Goal: Task Accomplishment & Management: Complete application form

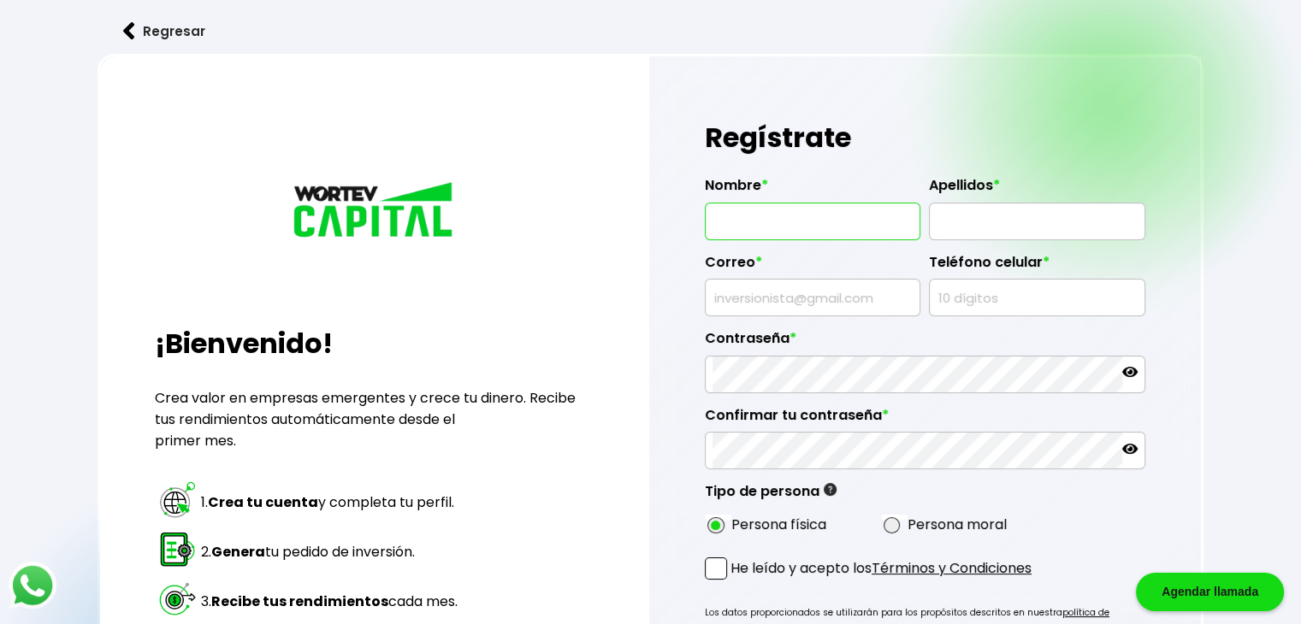
click at [814, 233] on input "text" at bounding box center [813, 222] width 200 height 36
click at [844, 225] on input "text" at bounding box center [813, 222] width 200 height 36
type input "K"
type input "E"
type input "KEVIN JAASIE"
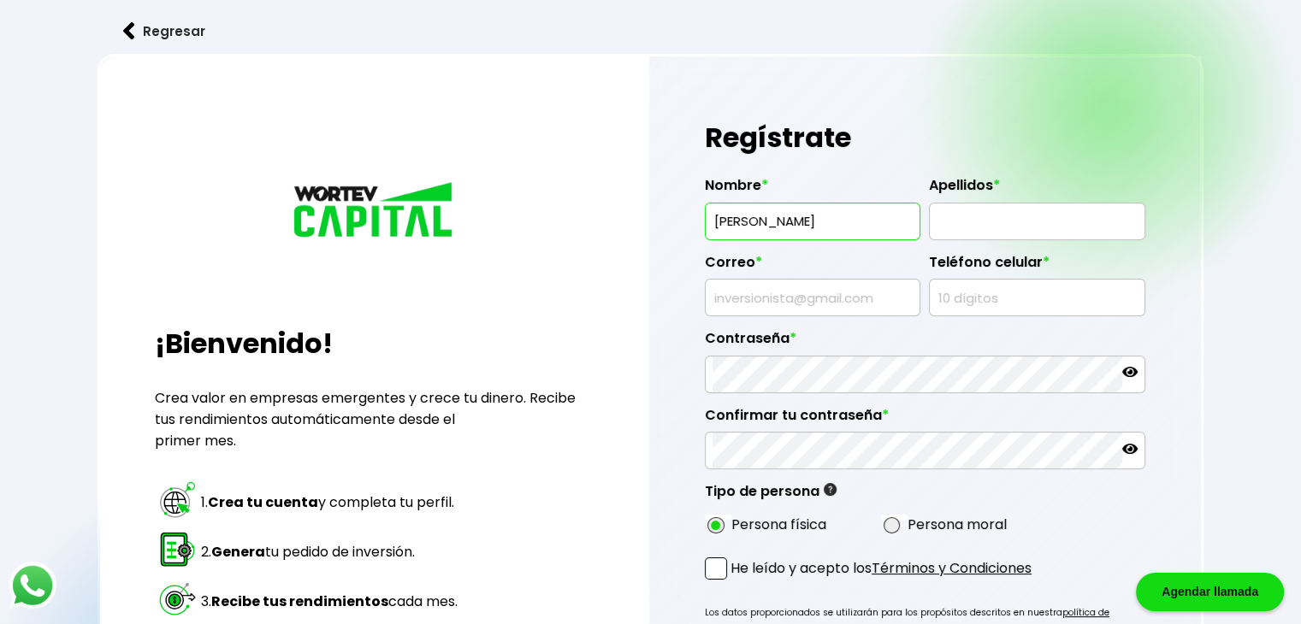
click at [932, 222] on div at bounding box center [1037, 222] width 216 height 38
click at [973, 221] on input "text" at bounding box center [1037, 222] width 200 height 36
type input "HUERTA SANCHEZ"
click at [825, 301] on input "text" at bounding box center [813, 298] width 200 height 36
type input "[EMAIL_ADDRESS][DOMAIN_NAME]"
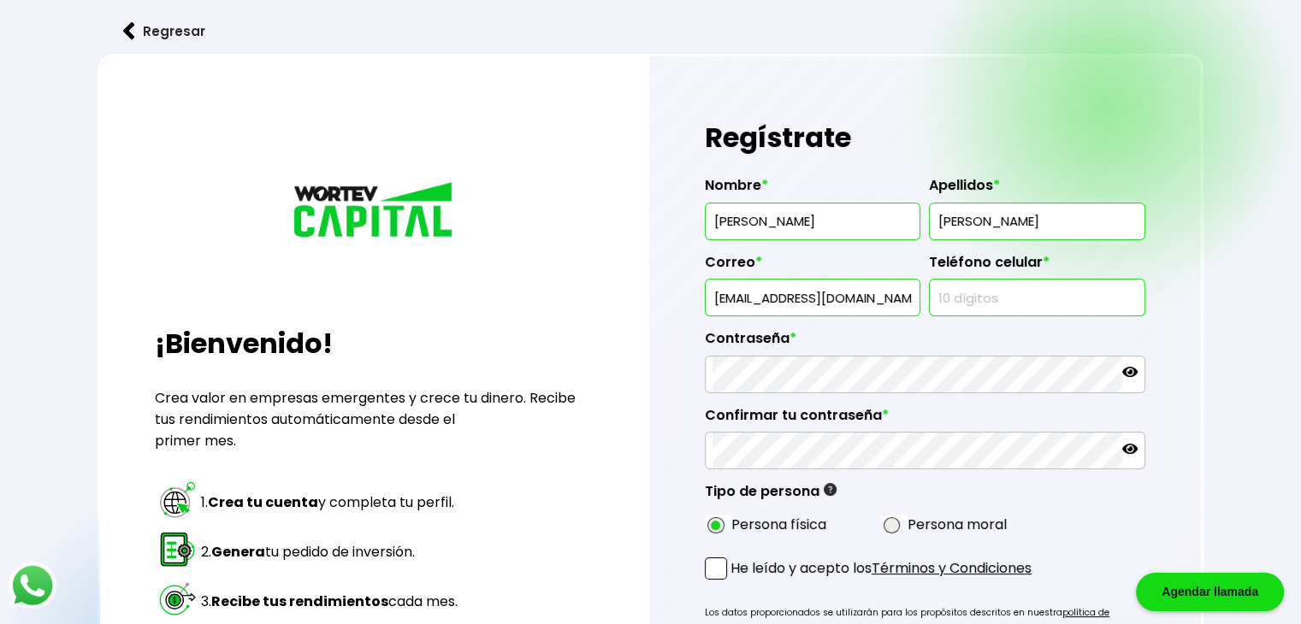
click at [965, 293] on input "text" at bounding box center [1037, 298] width 200 height 36
type input "5571936593"
click at [700, 292] on div "Regístrate Nombre * KEVIN JAASIE Apellidos * HUERTA SANCHEZ Correo * kjhs0594@g…" at bounding box center [925, 439] width 552 height 766
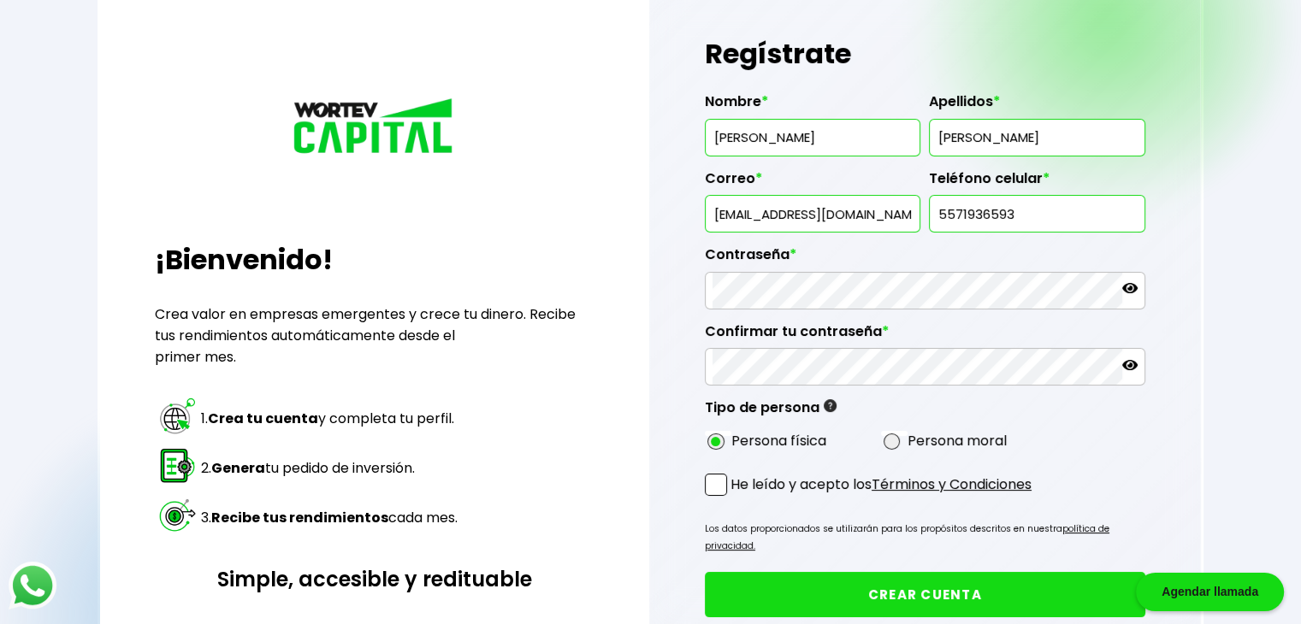
scroll to position [85, 0]
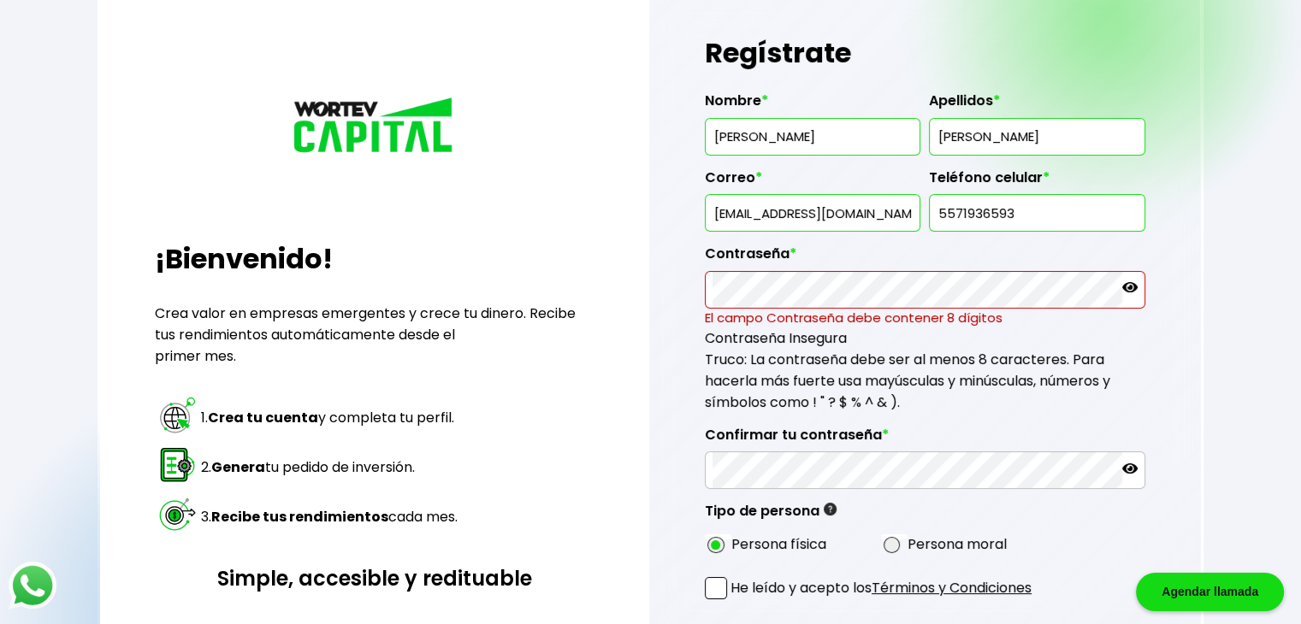
click at [1123, 281] on icon at bounding box center [1129, 287] width 15 height 15
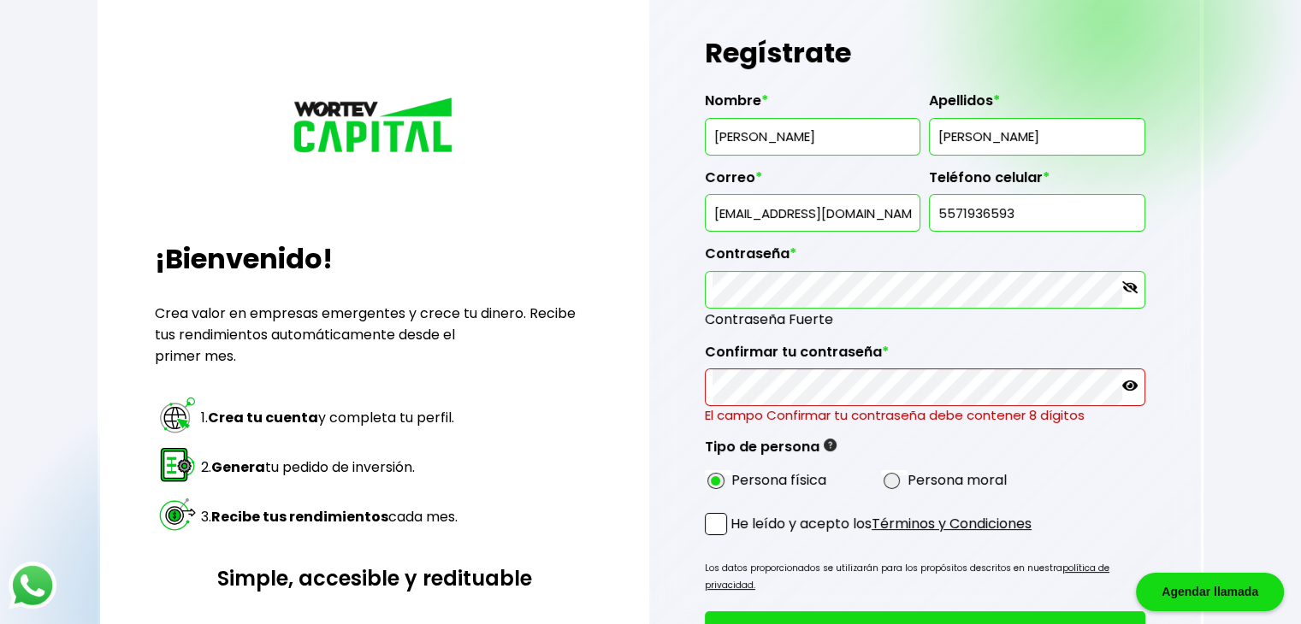
click at [1128, 387] on icon at bounding box center [1129, 386] width 15 height 10
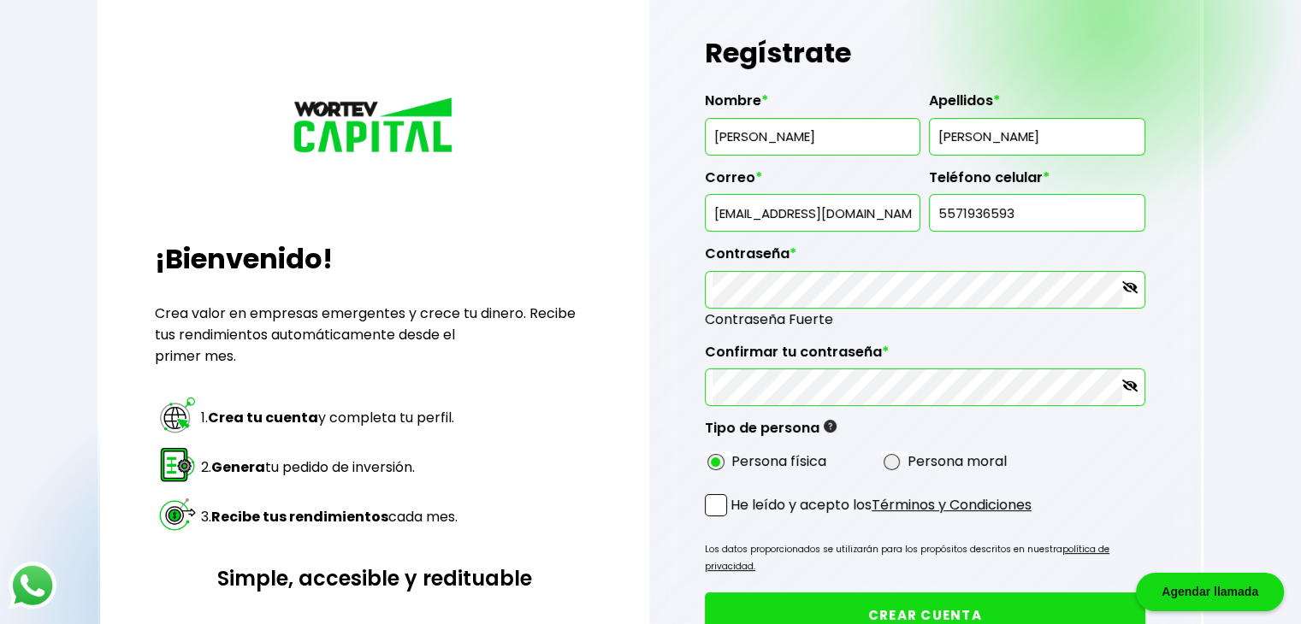
click at [1219, 420] on div "Regresar ¡Bienvenido! Crea valor en empresas emergentes y crece tu dinero. Reci…" at bounding box center [650, 351] width 1301 height 872
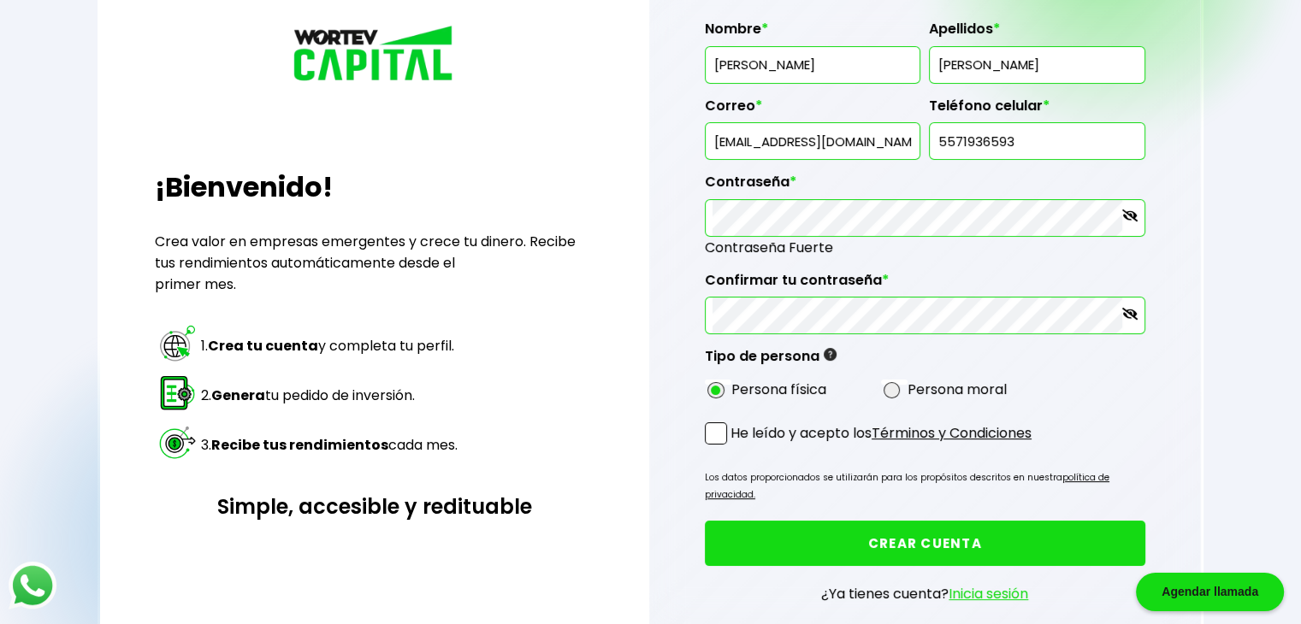
click at [729, 429] on label "He leído y acepto los Términos y Condiciones" at bounding box center [868, 433] width 327 height 21
click at [734, 447] on input "He leído y acepto los Términos y Condiciones" at bounding box center [734, 447] width 0 height 0
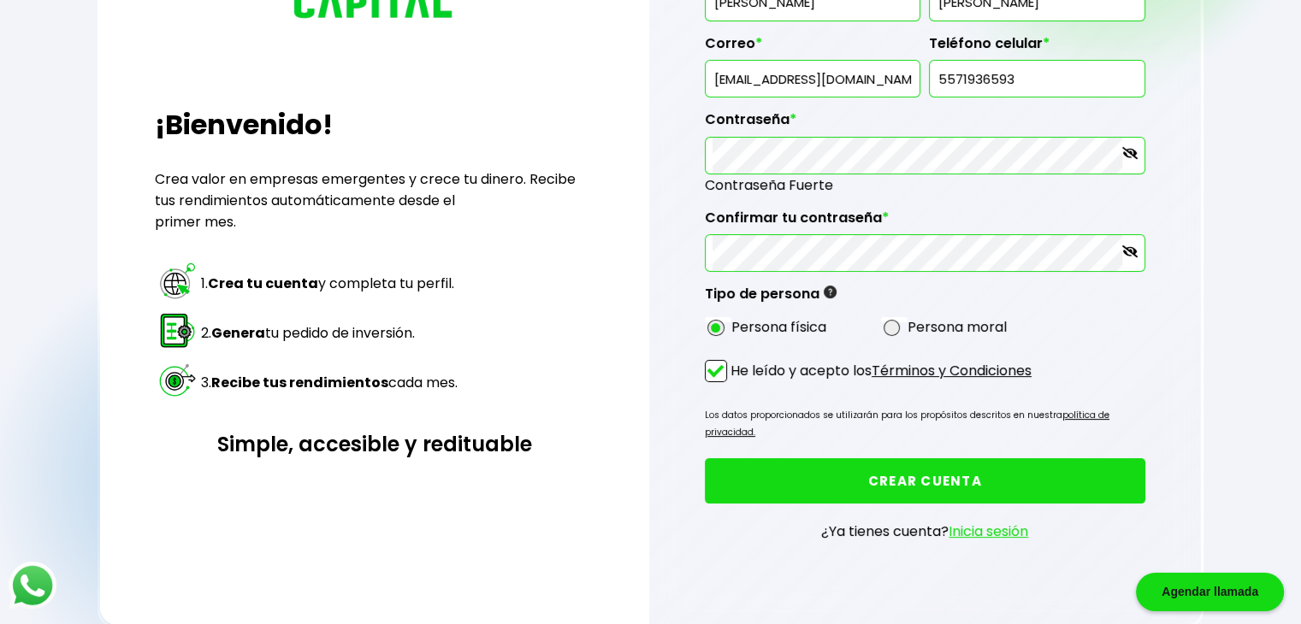
scroll to position [221, 0]
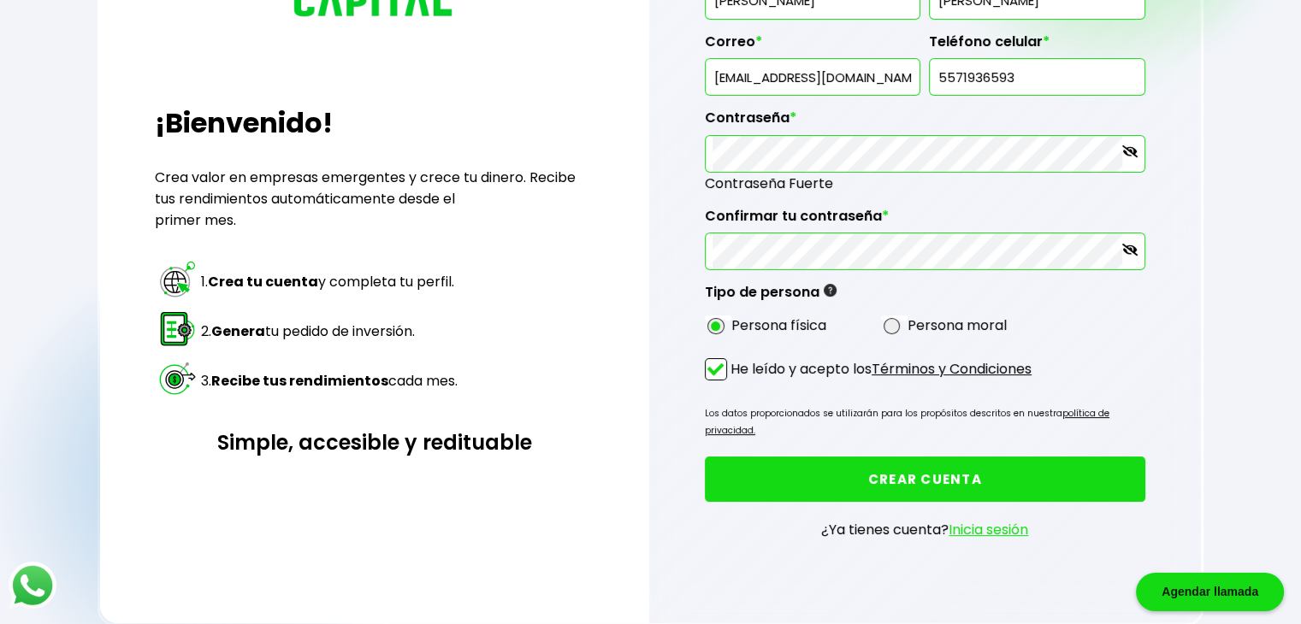
click at [975, 458] on button "CREAR CUENTA" at bounding box center [925, 479] width 441 height 45
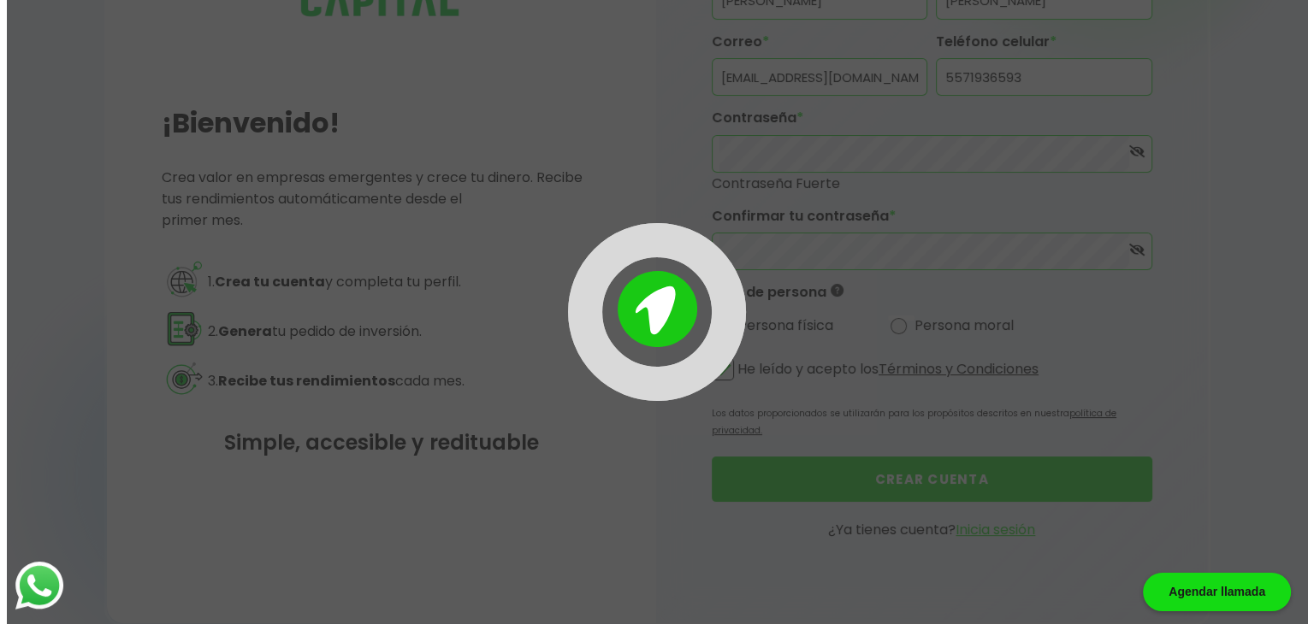
scroll to position [0, 0]
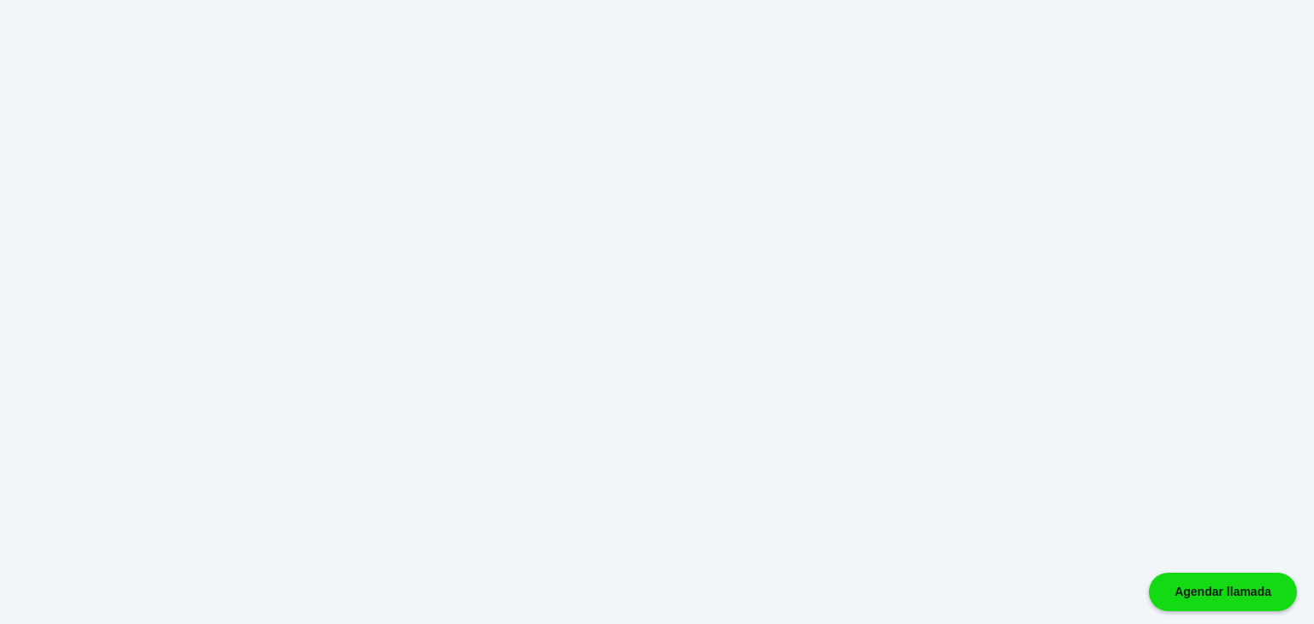
click at [587, 0] on html "Agendar llamada" at bounding box center [657, 0] width 1314 height 0
click at [673, 0] on html "Agendar llamada" at bounding box center [657, 0] width 1314 height 0
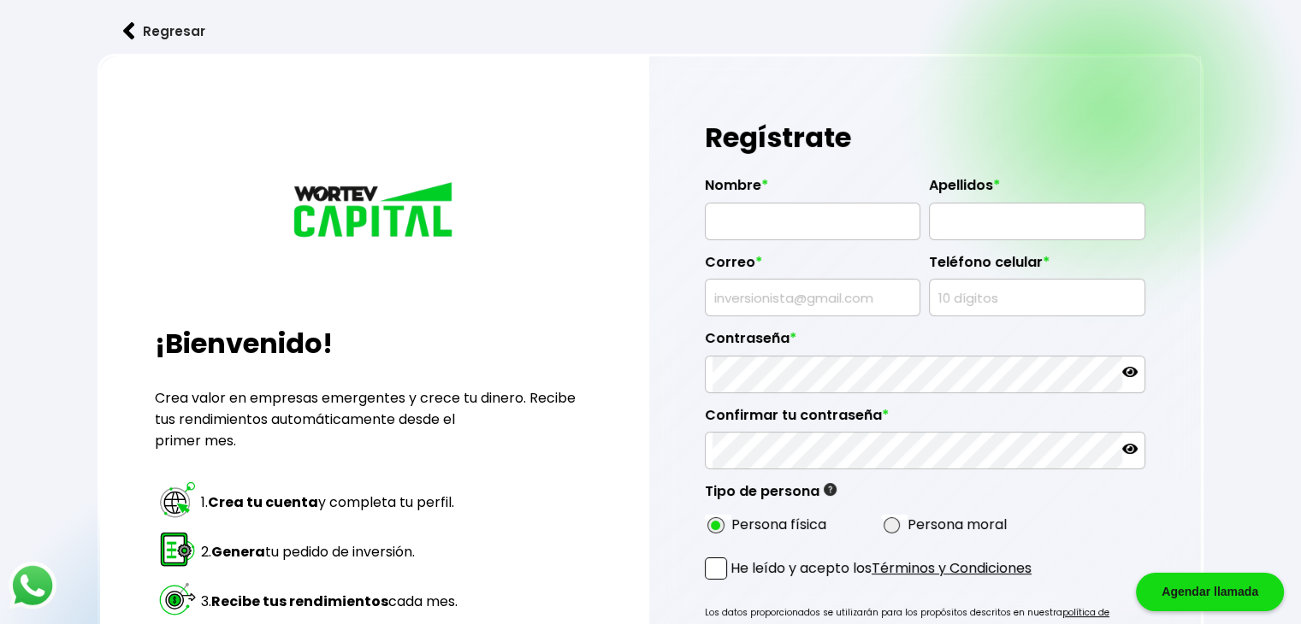
click at [781, 220] on input "text" at bounding box center [813, 222] width 200 height 36
drag, startPoint x: 826, startPoint y: 224, endPoint x: 1020, endPoint y: 225, distance: 193.3
click at [1020, 225] on div "Nombre * KEVIN JAASIEL Apellidos * Correo * Teléfono celular * Contraseña * Con…" at bounding box center [925, 351] width 441 height 377
type input "[PERSON_NAME]"
click at [1020, 225] on input "text" at bounding box center [1037, 222] width 200 height 36
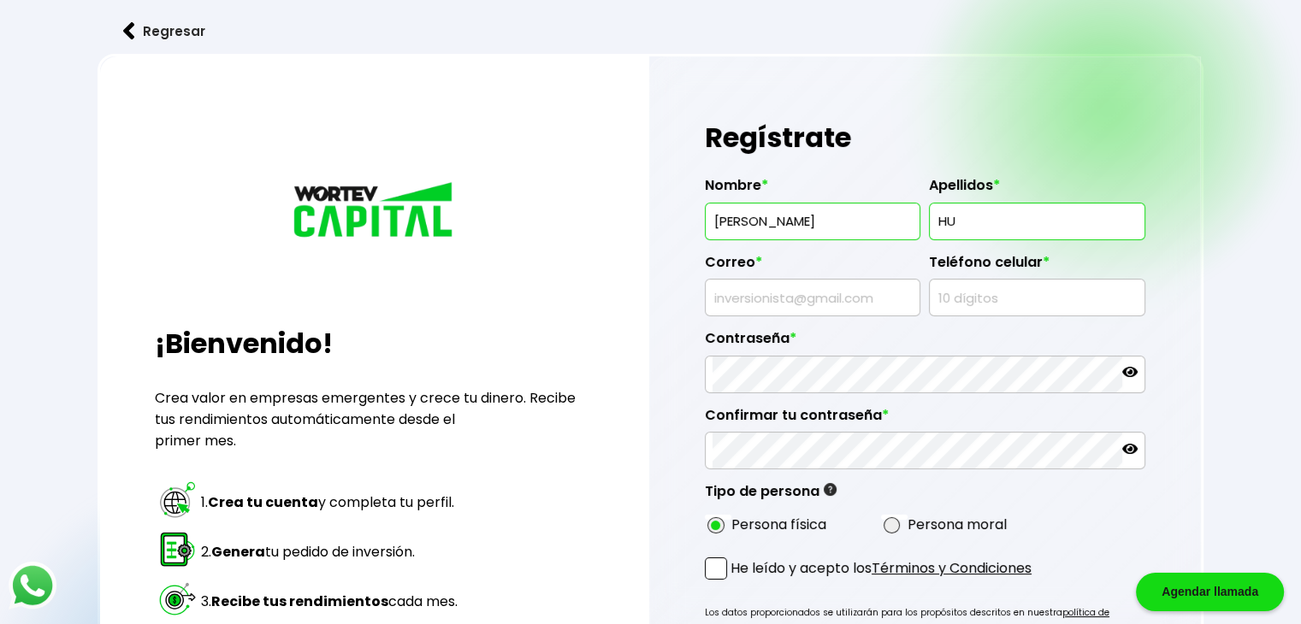
type input "H"
type input "[PERSON_NAME]"
drag, startPoint x: 842, startPoint y: 277, endPoint x: 802, endPoint y: 283, distance: 39.8
click at [802, 283] on div "Correo *" at bounding box center [813, 278] width 216 height 77
click at [802, 283] on input "text" at bounding box center [813, 298] width 200 height 36
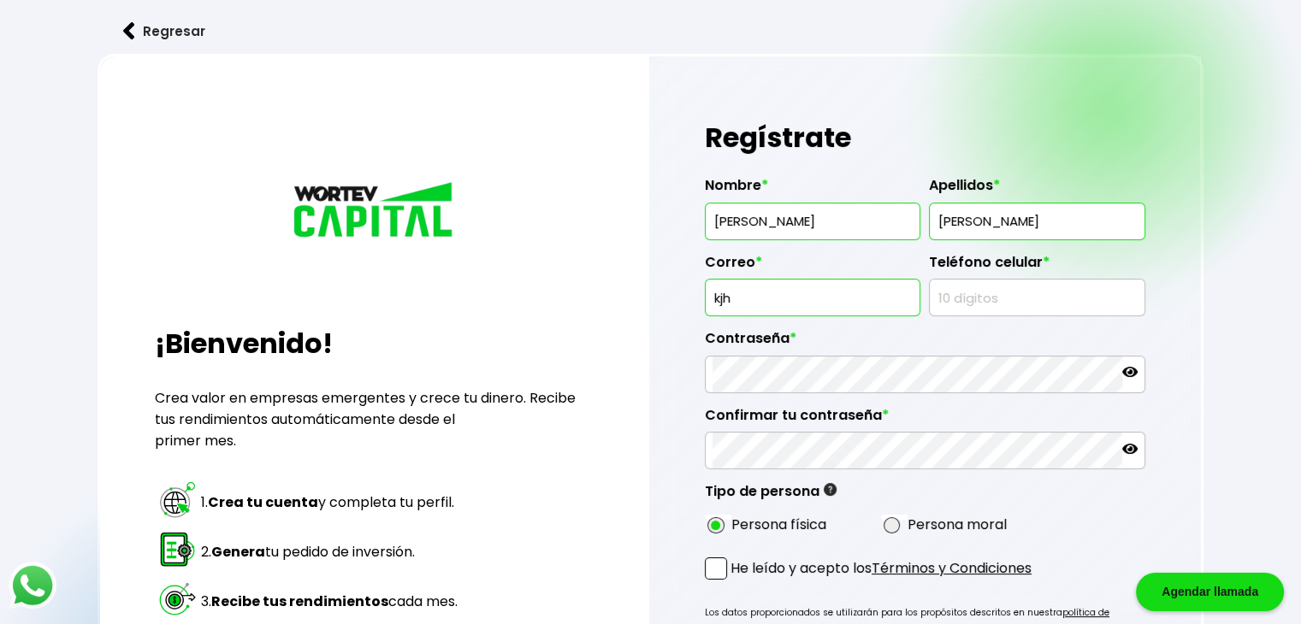
type input "[EMAIL_ADDRESS][DOMAIN_NAME]"
click at [966, 302] on input "text" at bounding box center [1037, 298] width 200 height 36
type input "5571936593"
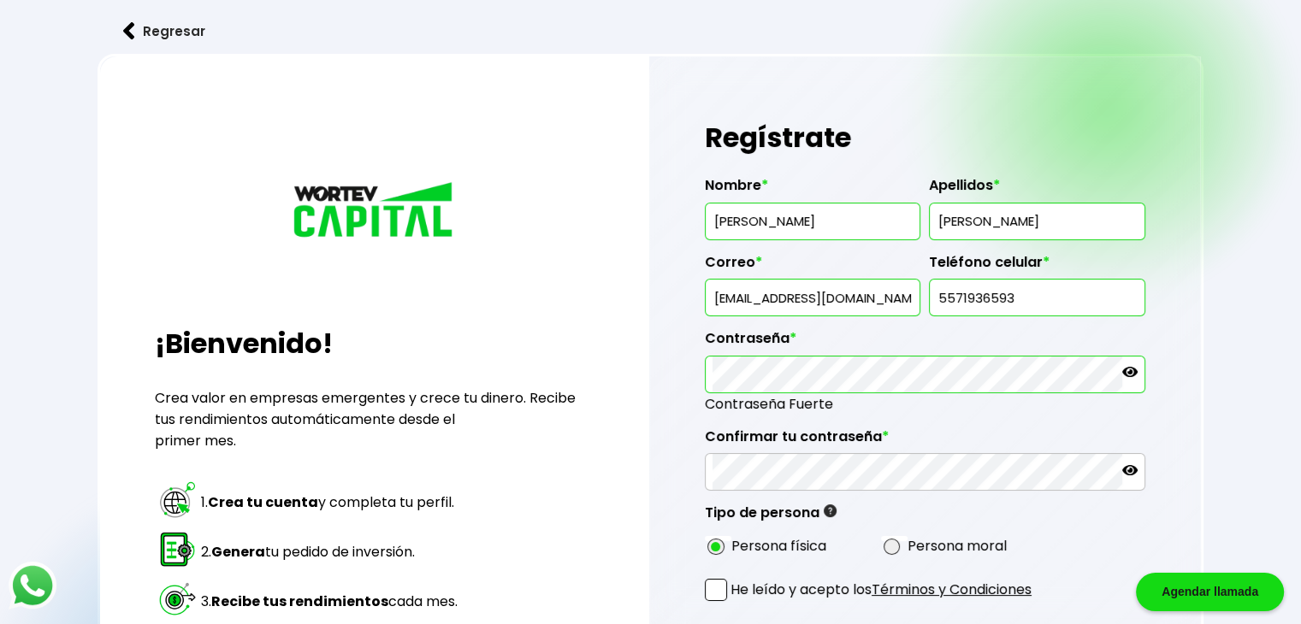
click at [1136, 367] on icon at bounding box center [1129, 371] width 15 height 15
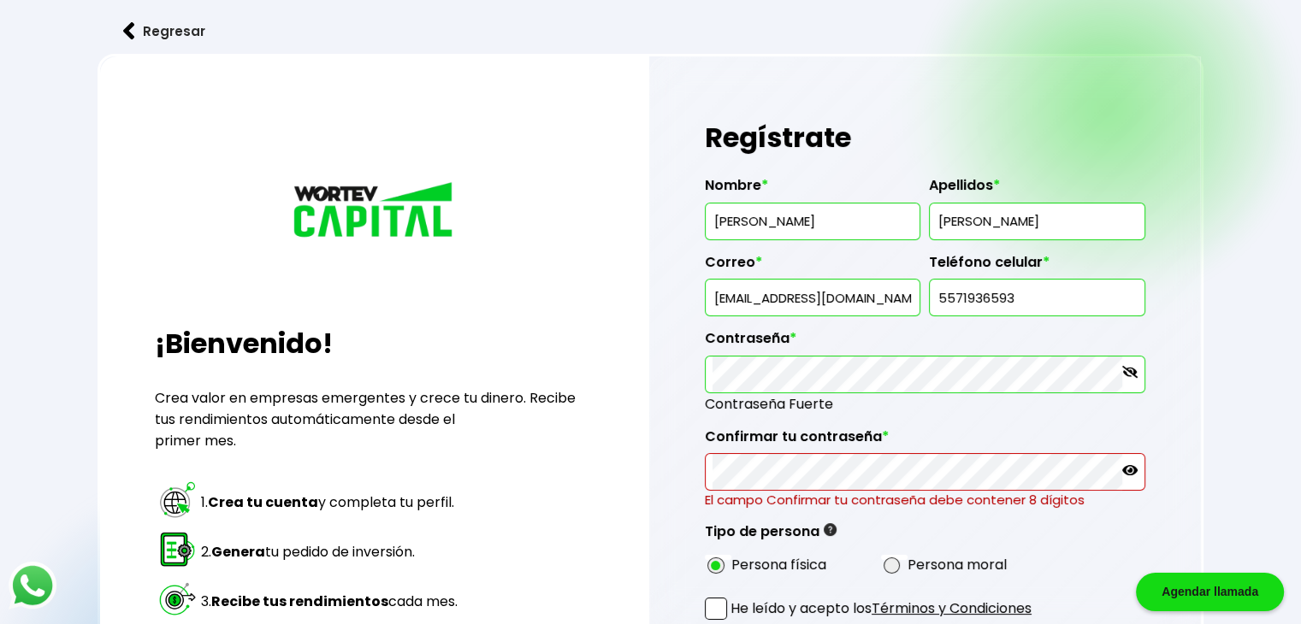
click at [1131, 472] on icon at bounding box center [1129, 470] width 15 height 10
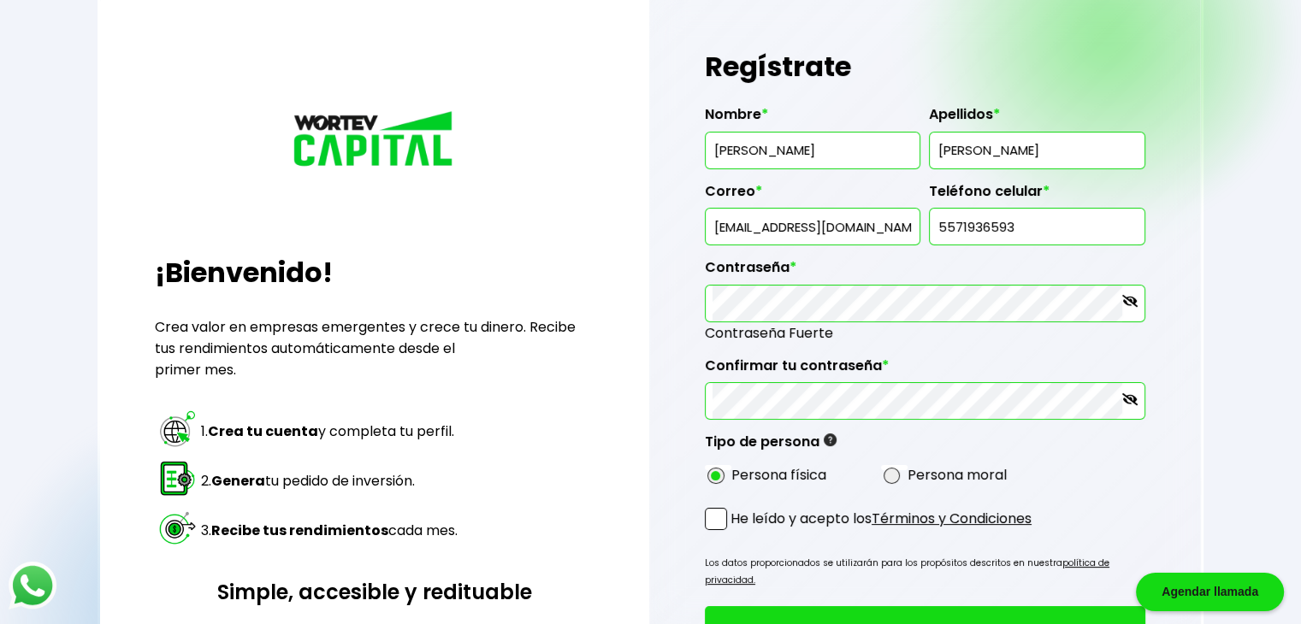
scroll to position [74, 0]
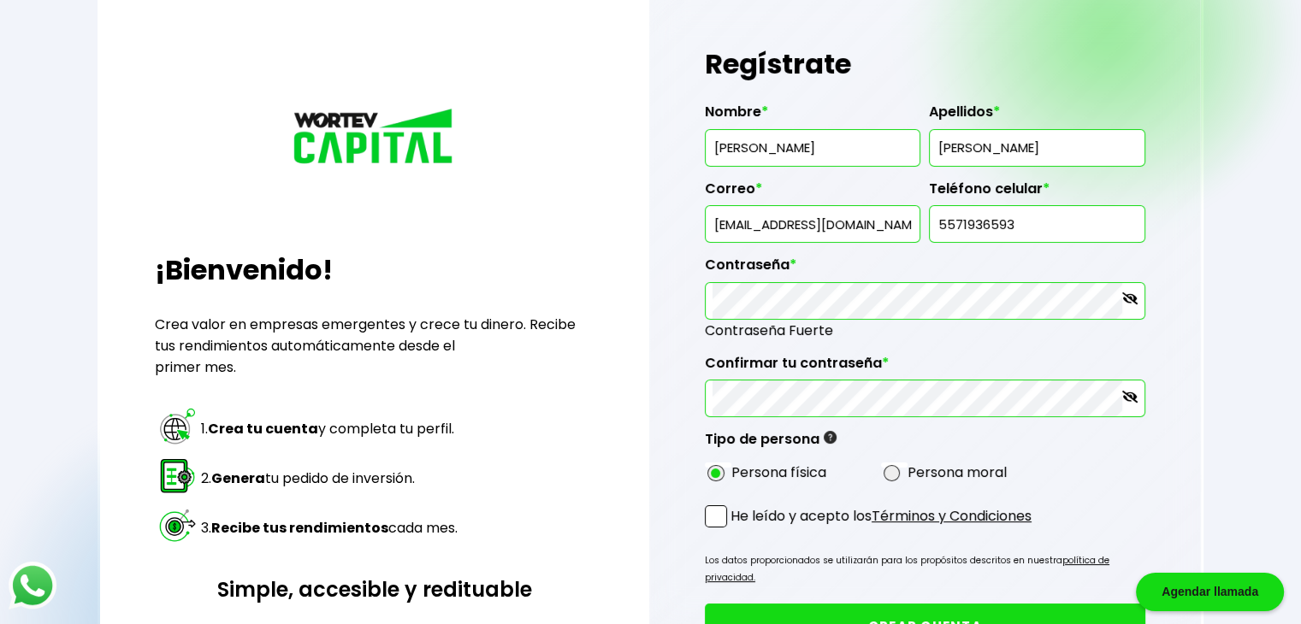
click at [724, 521] on span at bounding box center [716, 517] width 22 height 22
click at [734, 529] on input "He leído y acepto los Términos y Condiciones" at bounding box center [734, 529] width 0 height 0
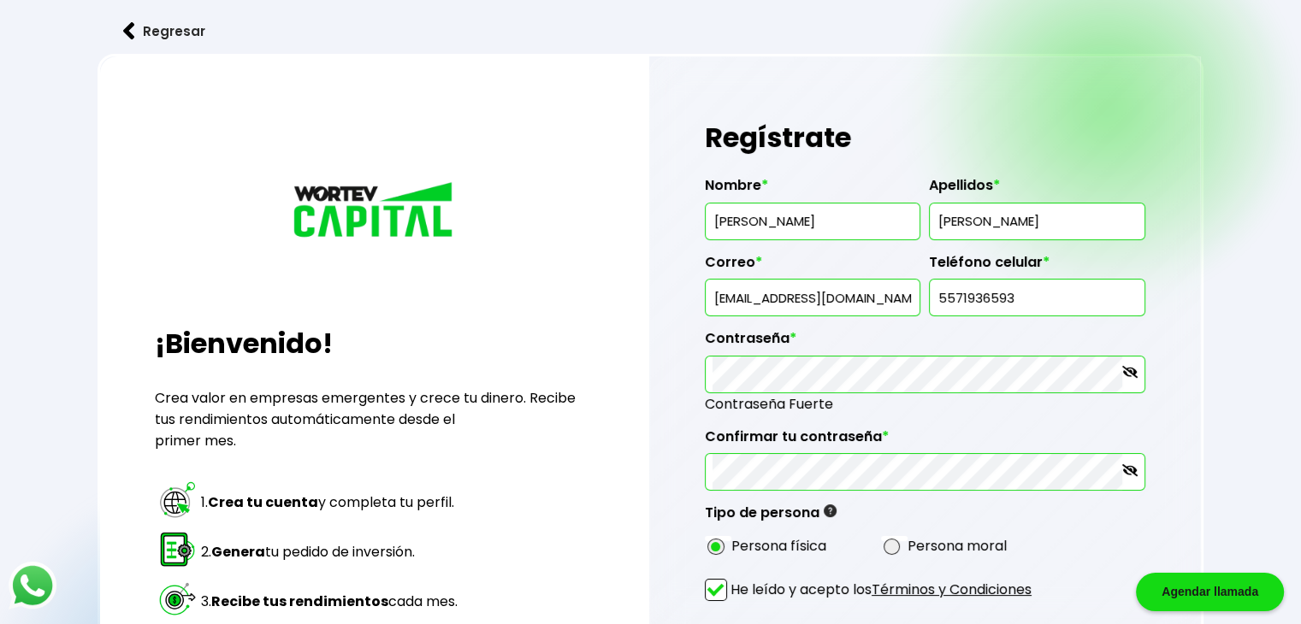
scroll to position [299, 0]
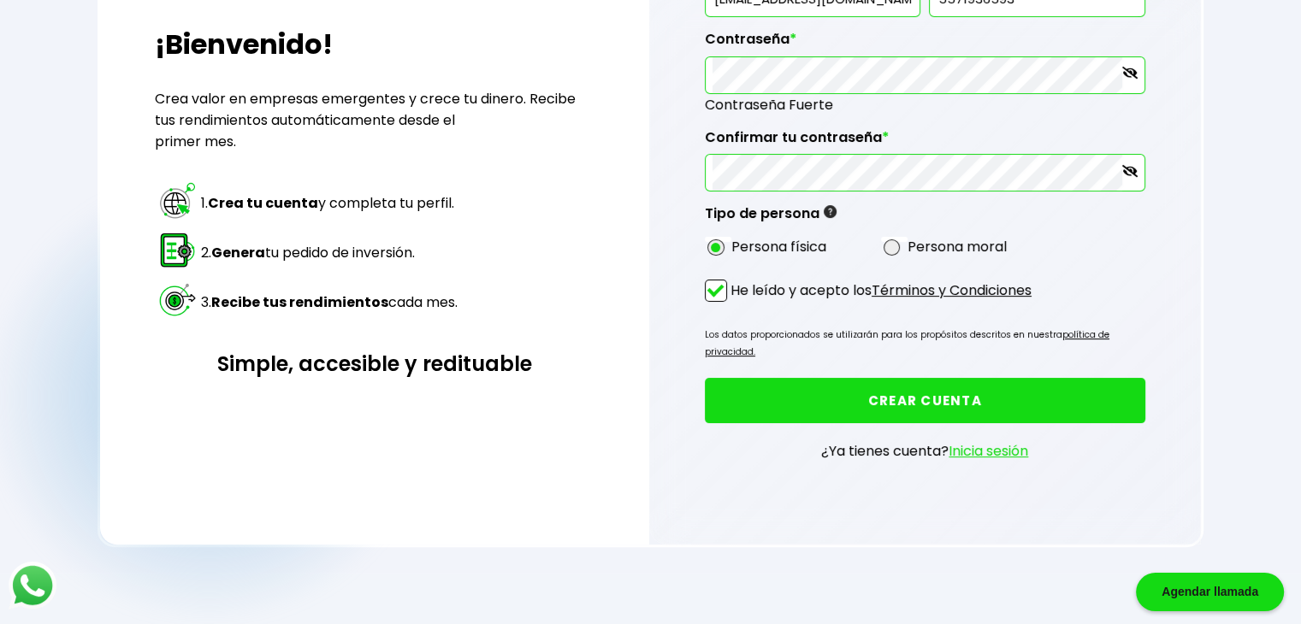
click at [896, 393] on button "CREAR CUENTA" at bounding box center [925, 400] width 441 height 45
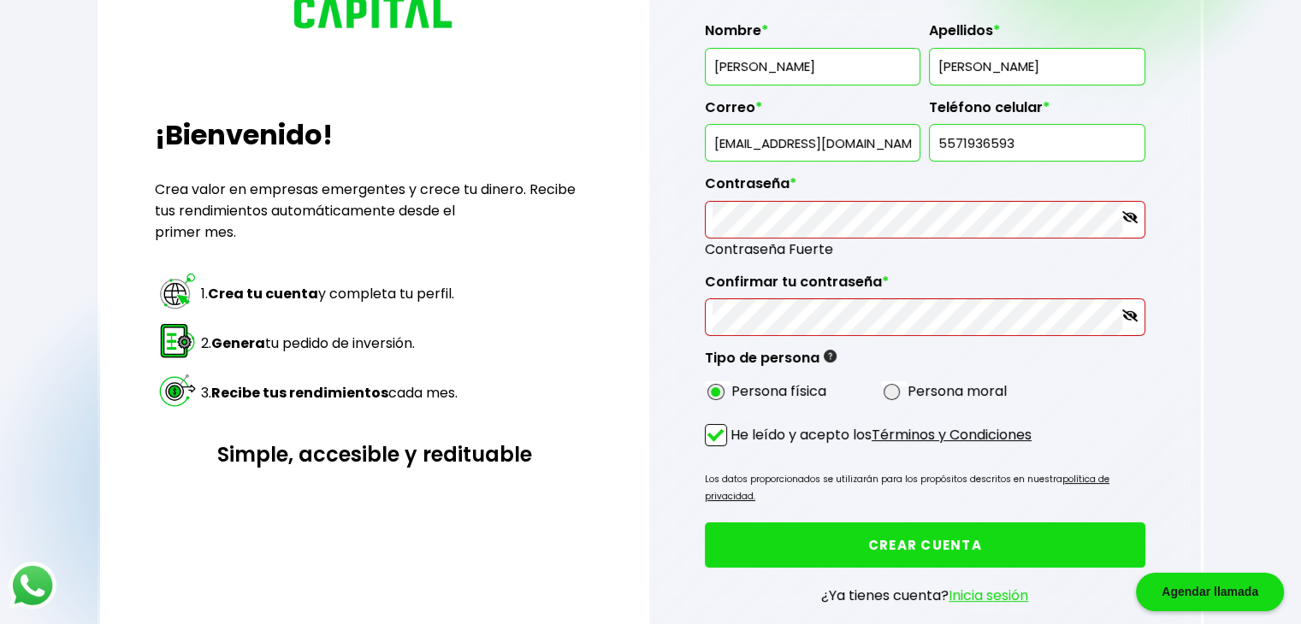
scroll to position [198, 0]
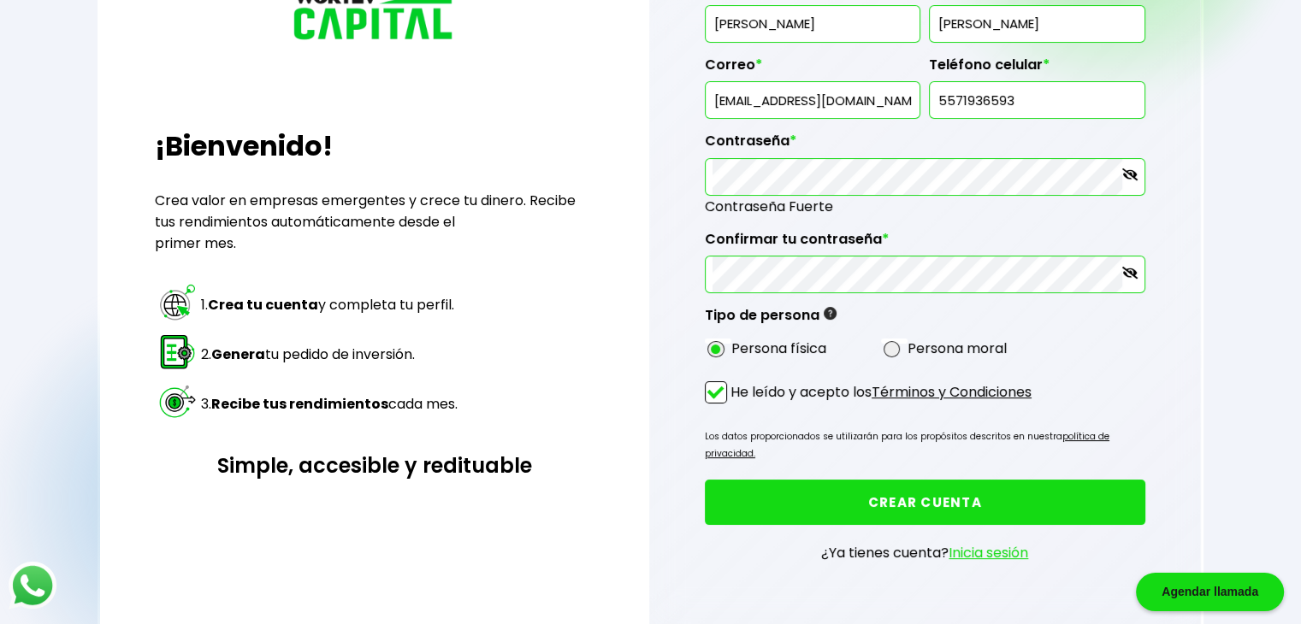
click at [867, 480] on button "CREAR CUENTA" at bounding box center [925, 502] width 441 height 45
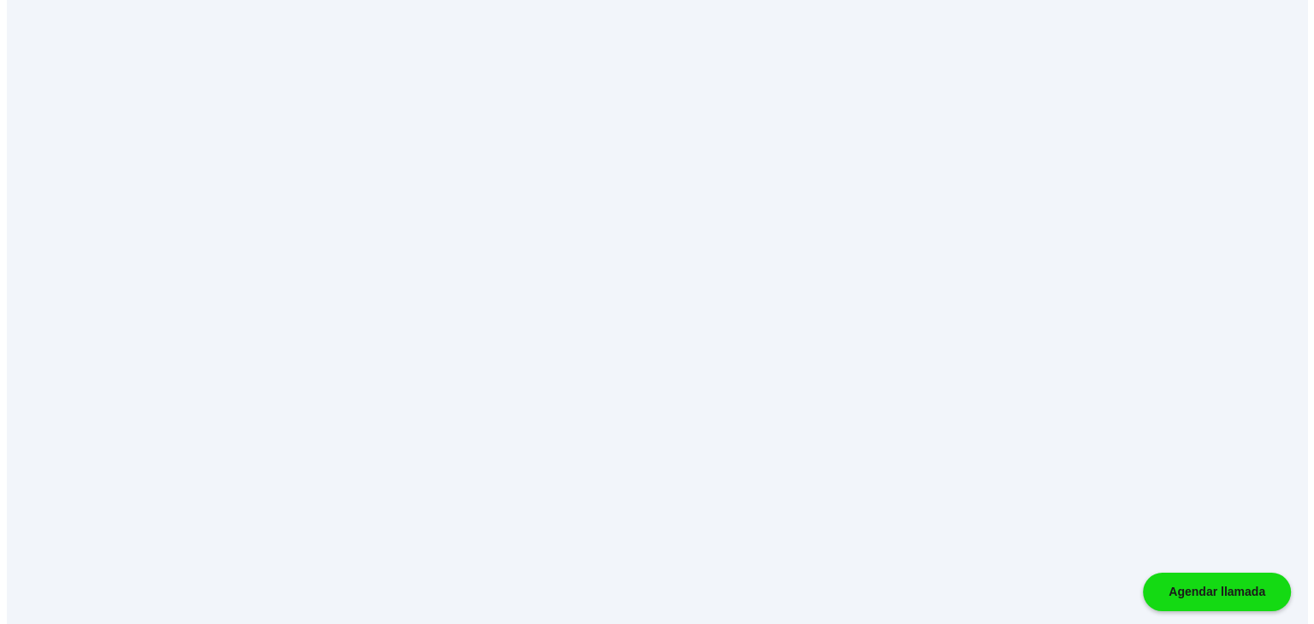
scroll to position [0, 0]
click at [536, 0] on html "Agendar llamada" at bounding box center [657, 0] width 1314 height 0
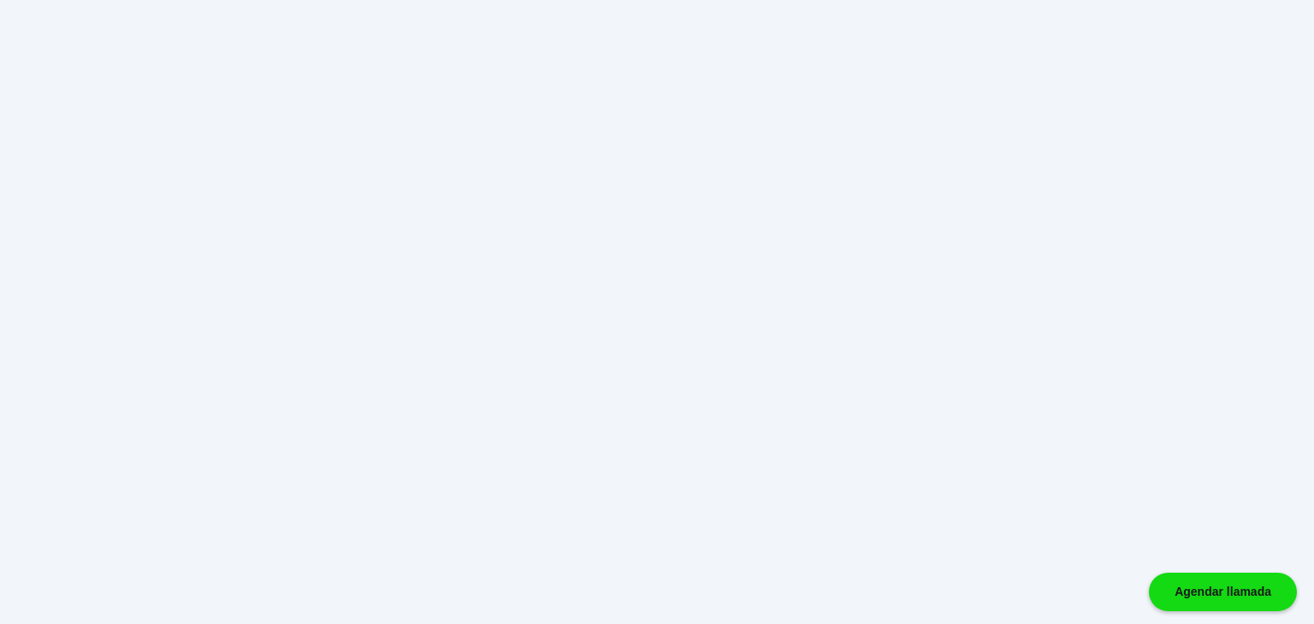
click at [536, 0] on html "Agendar llamada" at bounding box center [657, 0] width 1314 height 0
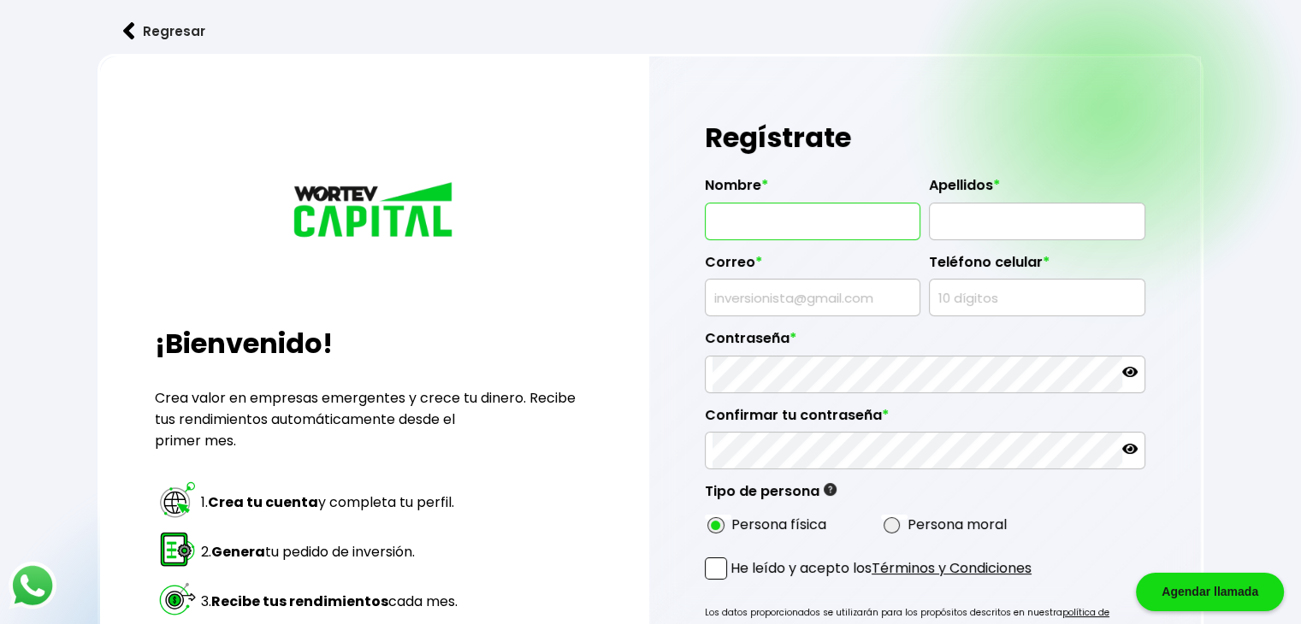
click at [772, 234] on input "text" at bounding box center [813, 222] width 200 height 36
type input "KEVIN JAASIEL"
click at [953, 233] on input "text" at bounding box center [1037, 222] width 200 height 36
type input "HUERTA SANCHEZ"
click at [843, 298] on input "text" at bounding box center [813, 298] width 200 height 36
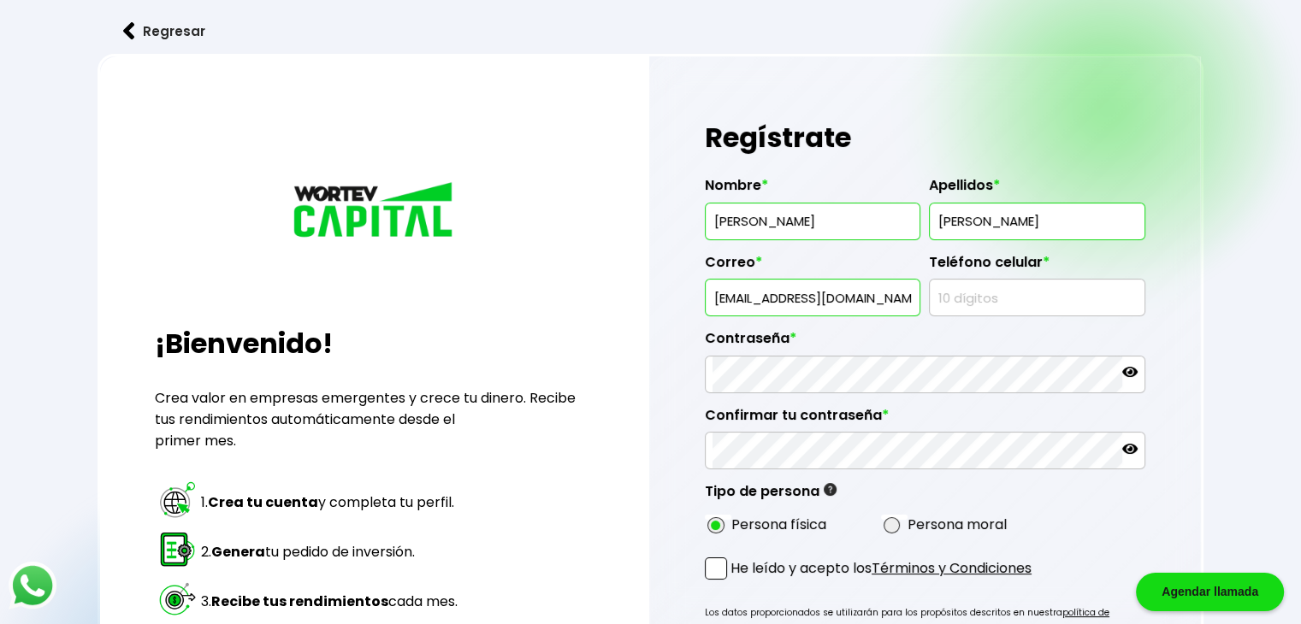
type input "[EMAIL_ADDRESS][DOMAIN_NAME]"
click at [985, 295] on input "text" at bounding box center [1037, 298] width 200 height 36
type input "5571936593"
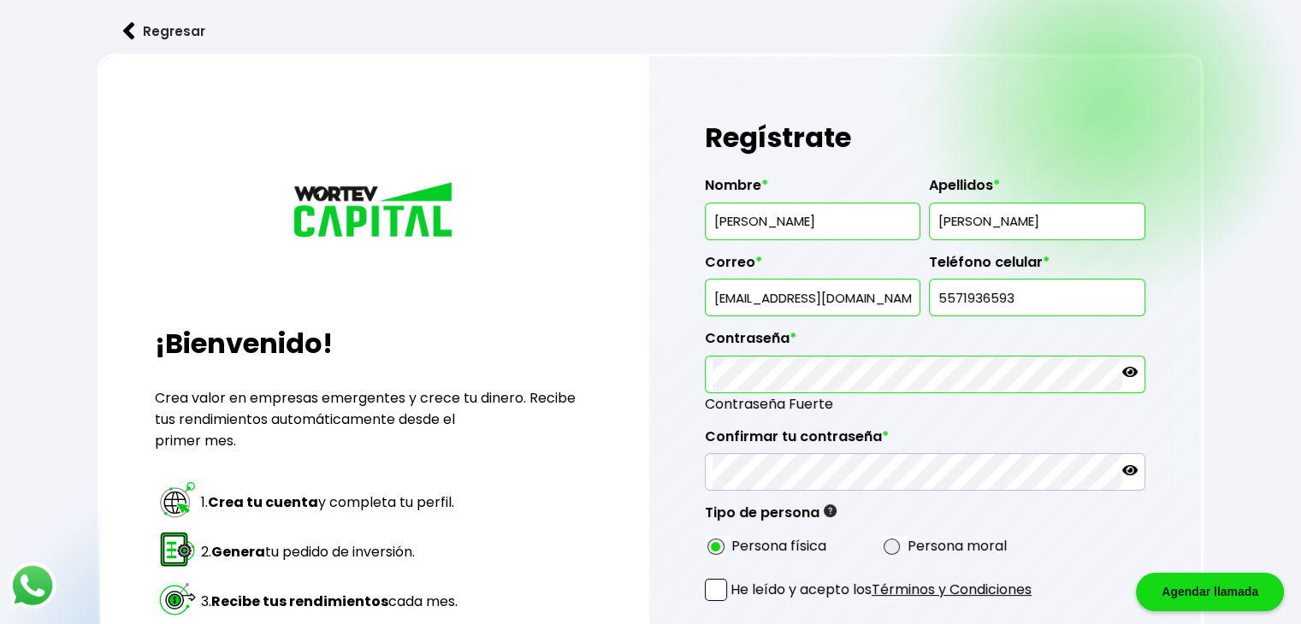
click at [1122, 371] on icon at bounding box center [1129, 371] width 15 height 15
click at [1131, 470] on icon at bounding box center [1129, 470] width 15 height 15
click at [715, 583] on span at bounding box center [716, 590] width 22 height 22
click at [734, 603] on input "He leído y acepto los Términos y Condiciones" at bounding box center [734, 603] width 0 height 0
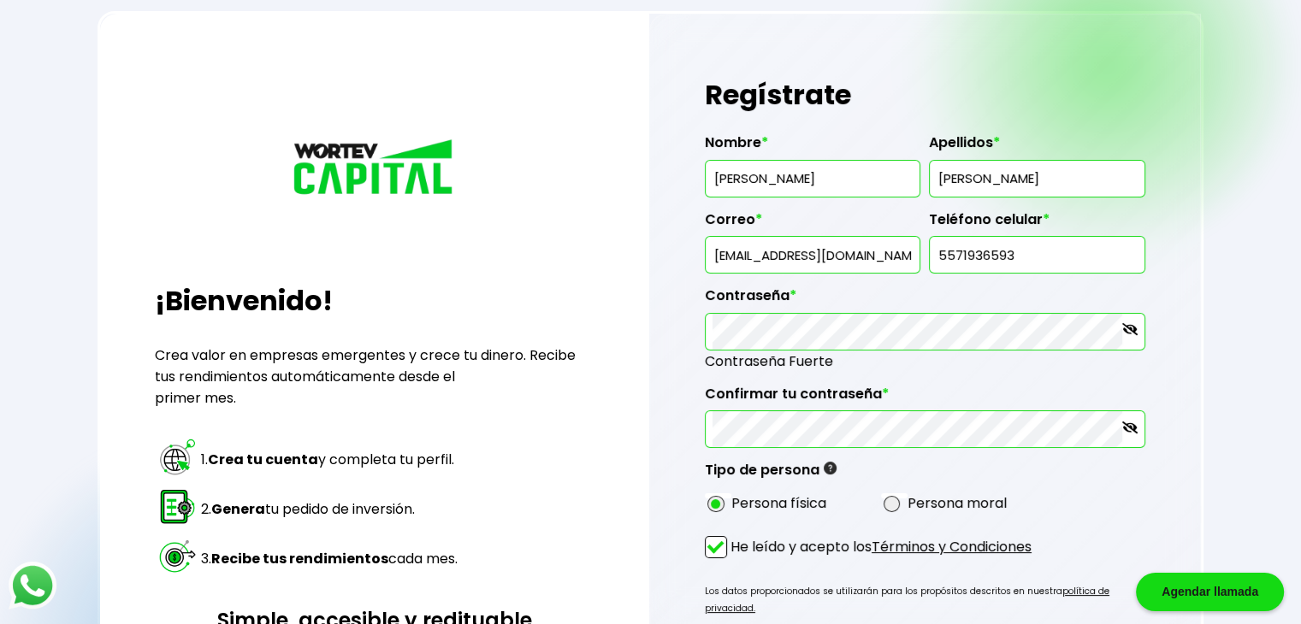
scroll to position [299, 0]
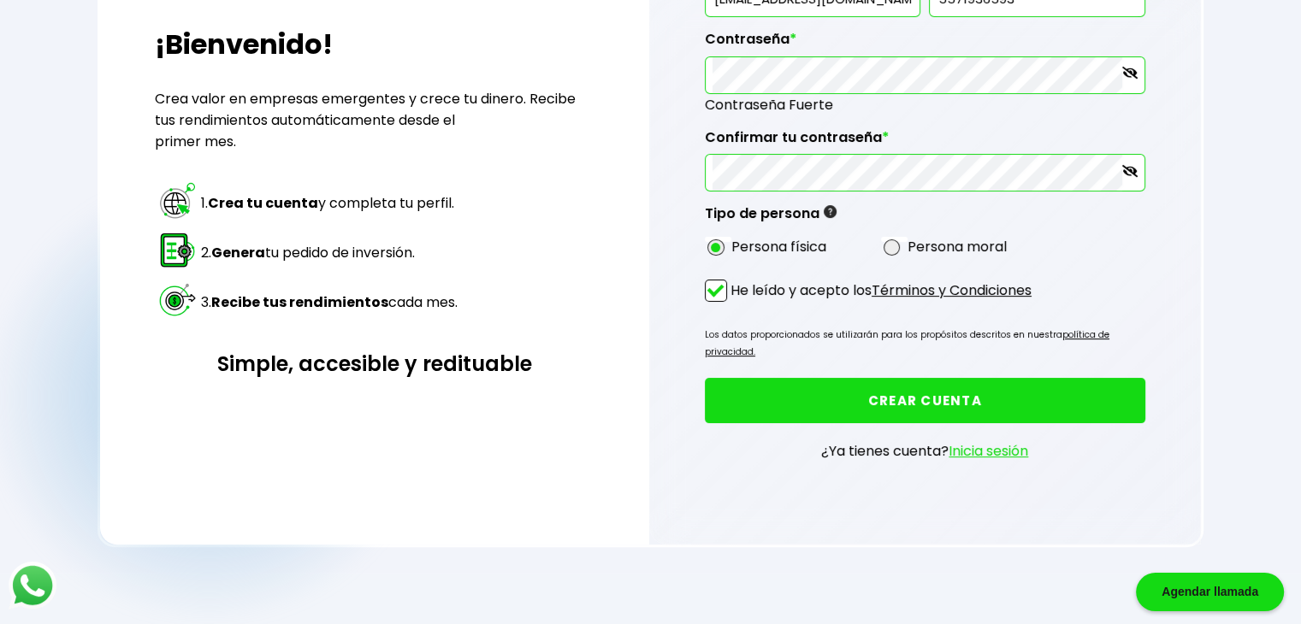
click at [968, 387] on button "CREAR CUENTA" at bounding box center [925, 400] width 441 height 45
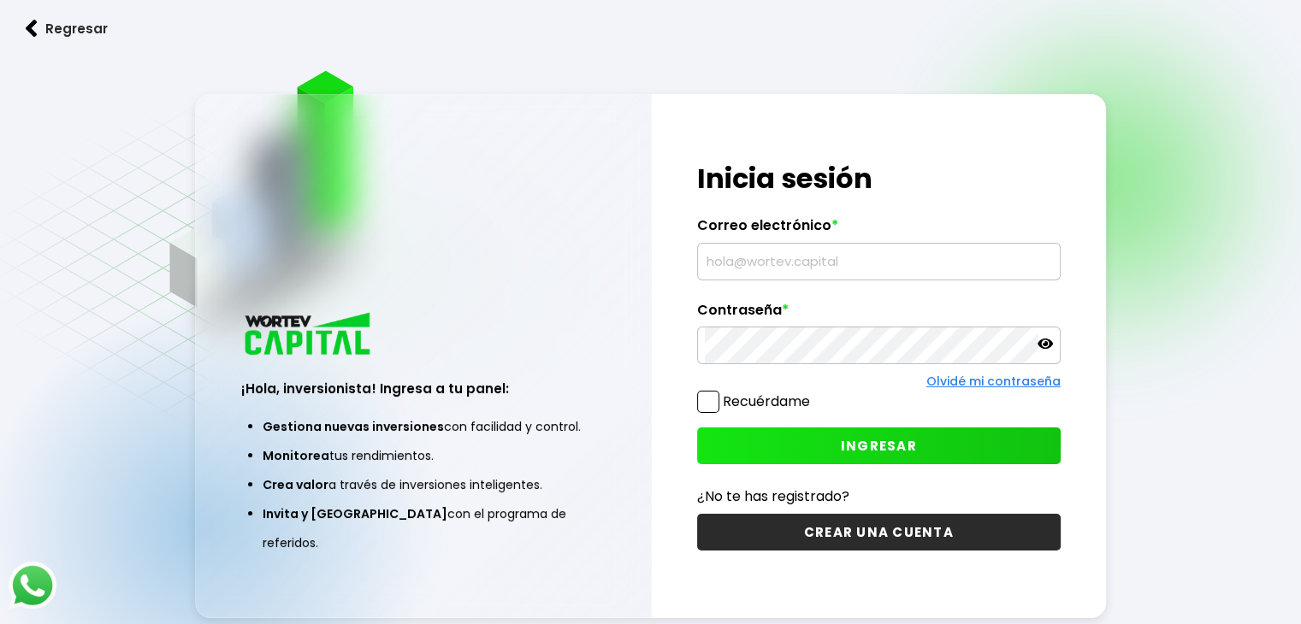
click at [787, 271] on input "text" at bounding box center [879, 262] width 348 height 36
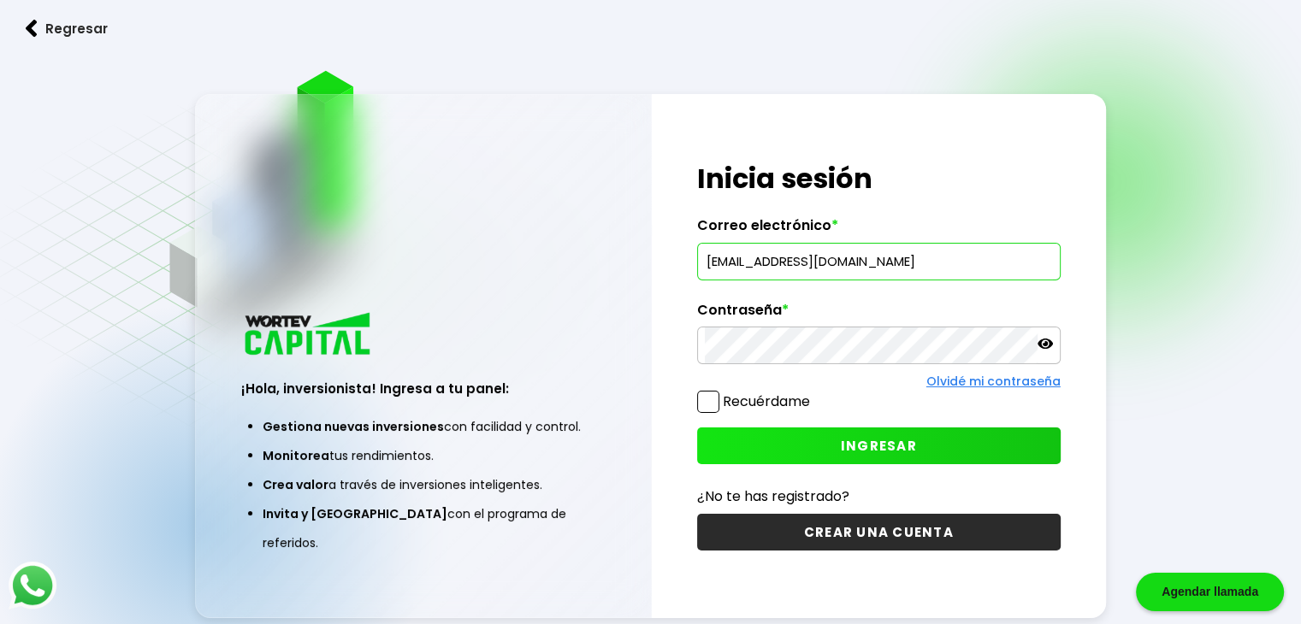
type input "[EMAIL_ADDRESS][DOMAIN_NAME]"
click at [759, 325] on label "Contraseña *" at bounding box center [879, 315] width 364 height 26
click at [1044, 342] on icon at bounding box center [1045, 344] width 15 height 10
click at [849, 452] on span "INGRESAR" at bounding box center [879, 446] width 76 height 18
click at [884, 429] on button "INGRESAR" at bounding box center [879, 446] width 364 height 37
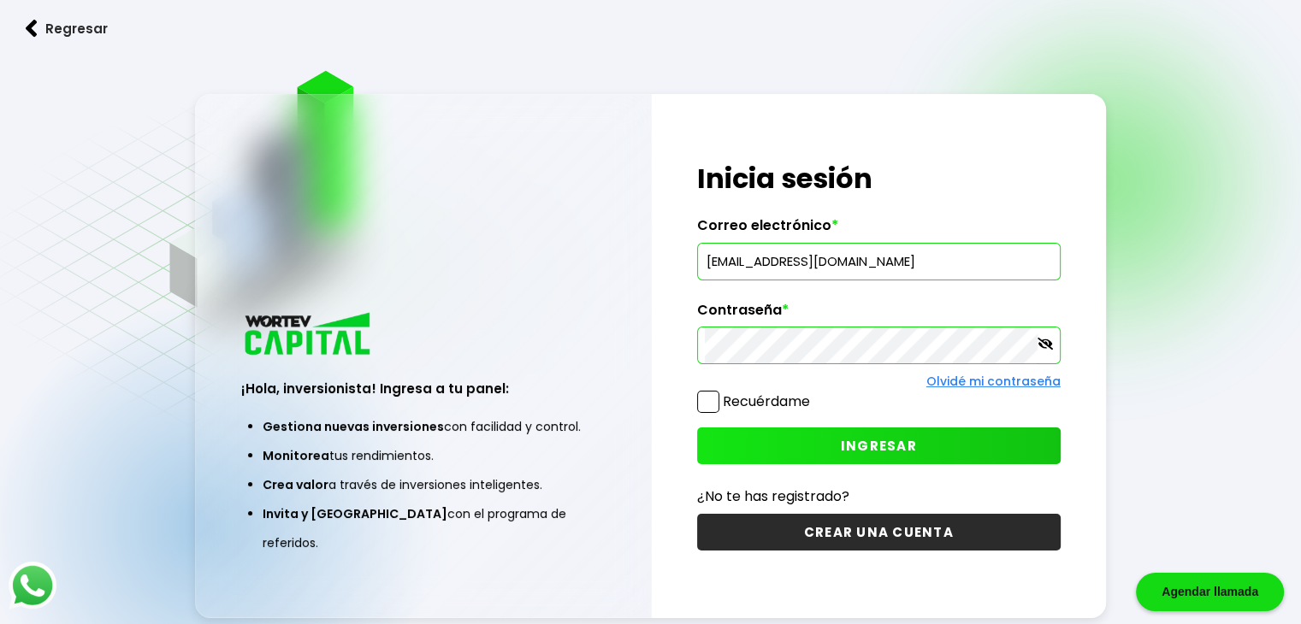
click at [634, 346] on div "¡Hola, inversionista! Ingresa a tu panel: Gestiona nuevas inversiones con facil…" at bounding box center [650, 355] width 911 height 523
click at [931, 433] on button "INGRESAR" at bounding box center [879, 446] width 364 height 37
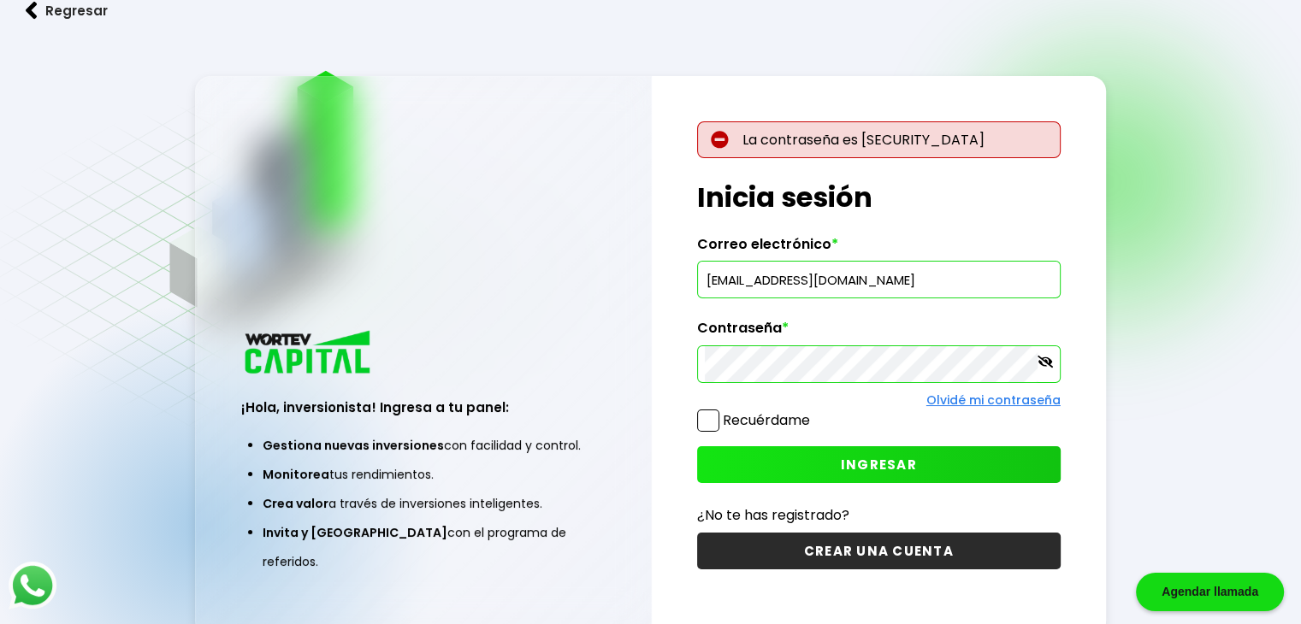
click at [855, 318] on div "La contraseña es [SECURITY_DATA] ¡Hola, inversionista! Ingresa tus credenciales…" at bounding box center [879, 356] width 454 height 560
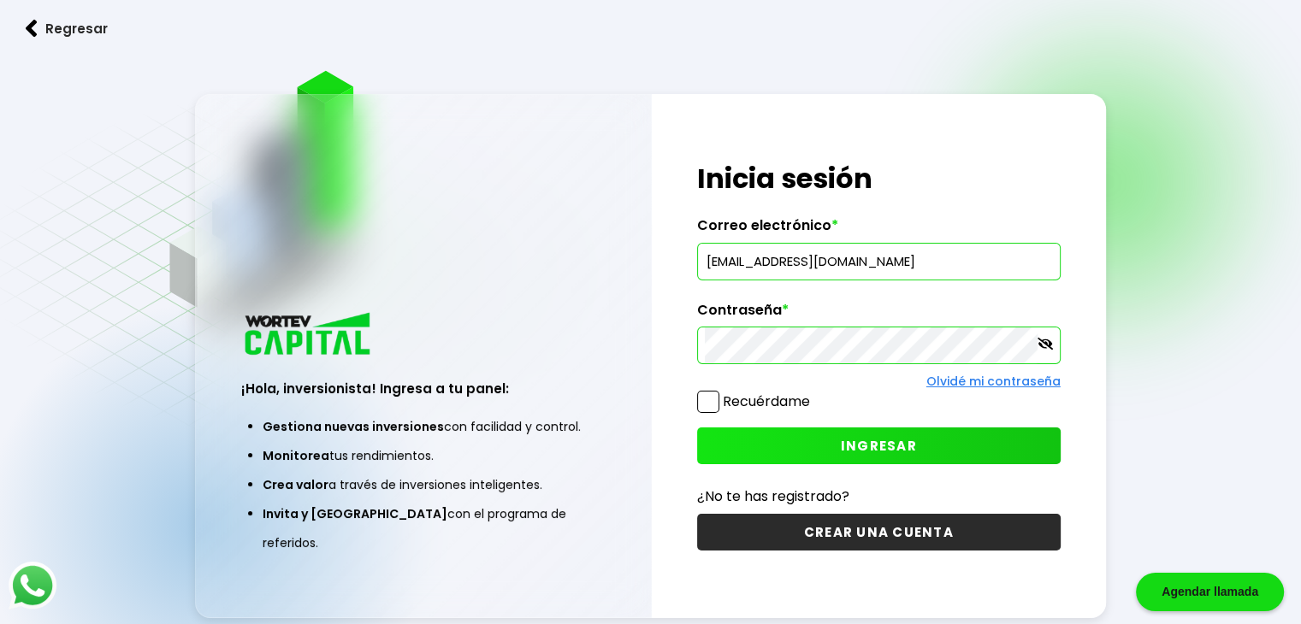
click at [958, 438] on button "INGRESAR" at bounding box center [879, 446] width 364 height 37
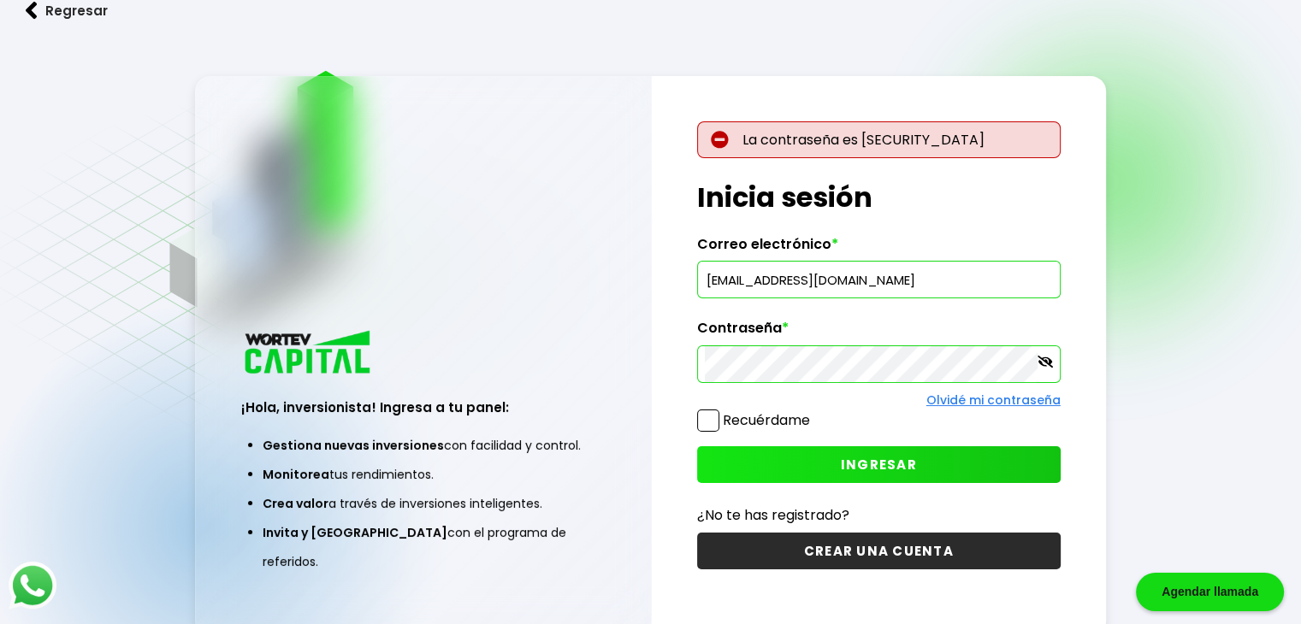
click at [1003, 394] on link "Olvidé mi contraseña" at bounding box center [993, 400] width 134 height 17
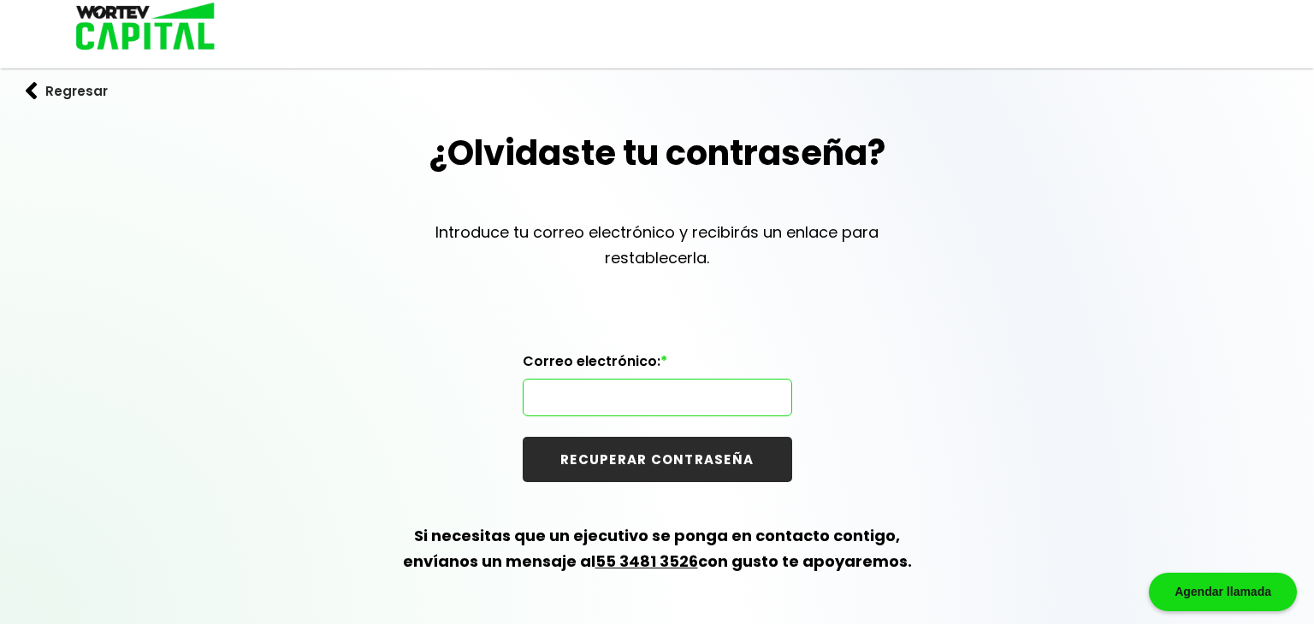
click at [630, 384] on input "text" at bounding box center [657, 398] width 254 height 36
type input "[EMAIL_ADDRESS][DOMAIN_NAME]"
click at [523, 437] on button "RECUPERAR CONTRASEÑA" at bounding box center [657, 459] width 269 height 45
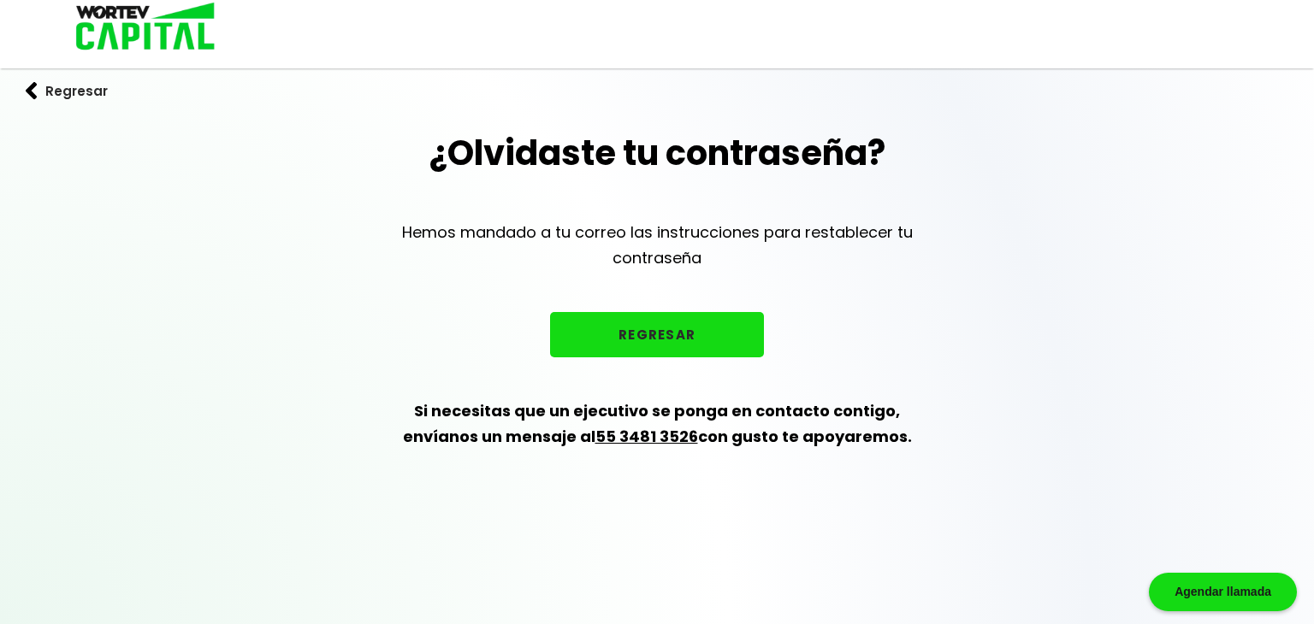
click at [670, 350] on button "REGRESAR" at bounding box center [657, 334] width 214 height 45
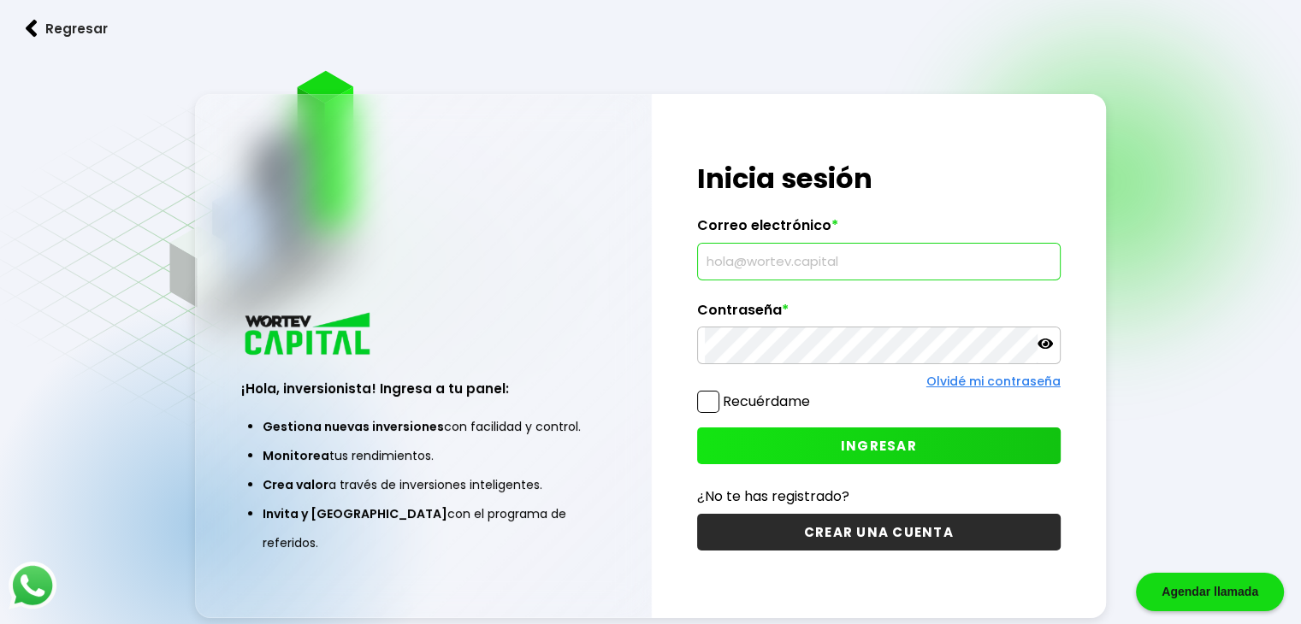
click at [885, 257] on input "text" at bounding box center [879, 262] width 348 height 36
type input "[EMAIL_ADDRESS][DOMAIN_NAME]"
click at [1047, 340] on icon at bounding box center [1045, 344] width 15 height 10
click at [906, 438] on span "INGRESAR" at bounding box center [879, 446] width 76 height 18
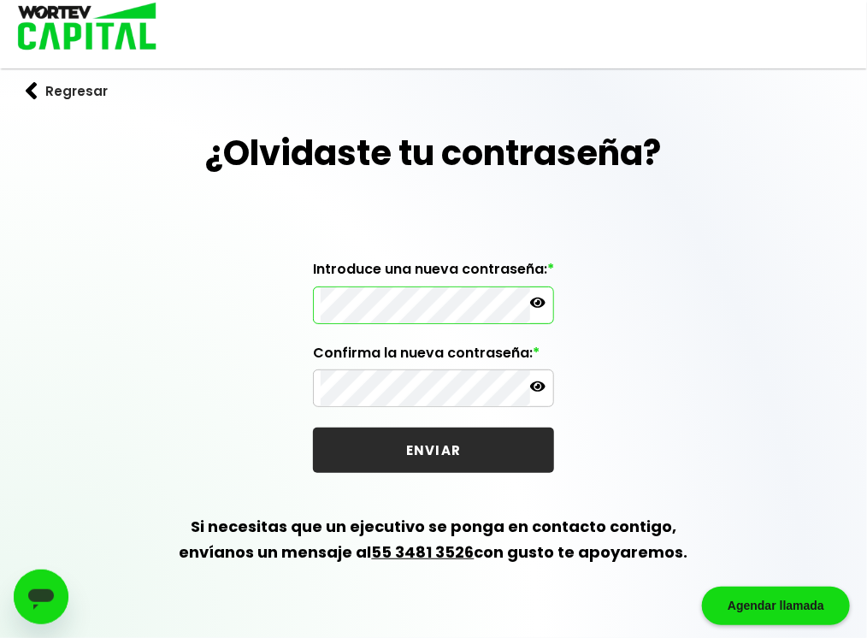
click at [537, 305] on icon at bounding box center [537, 302] width 15 height 15
click at [544, 386] on icon at bounding box center [537, 386] width 15 height 10
click at [532, 386] on icon at bounding box center [537, 386] width 15 height 12
click at [538, 385] on icon at bounding box center [537, 386] width 15 height 10
click at [442, 457] on button "ENVIAR" at bounding box center [433, 450] width 241 height 45
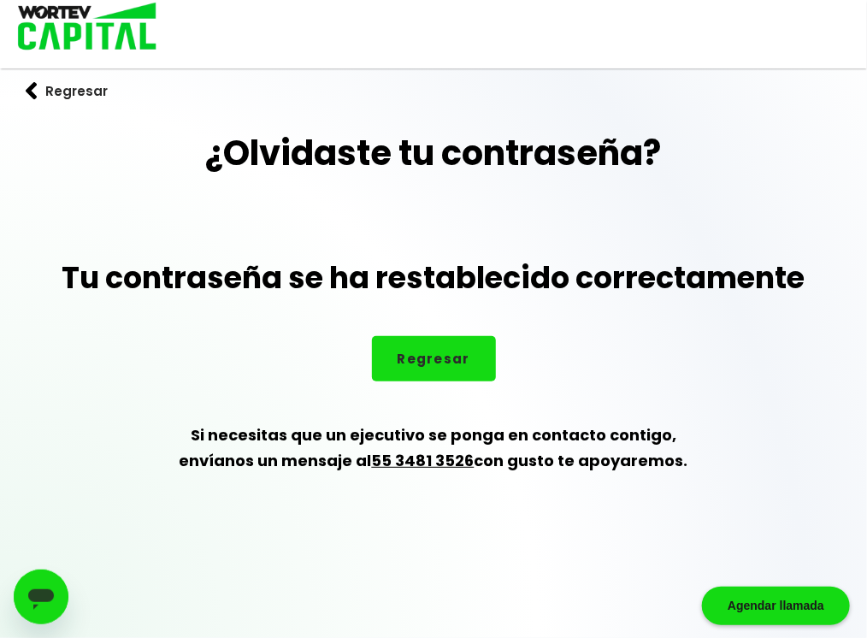
click at [444, 361] on button "Regresar" at bounding box center [434, 358] width 124 height 45
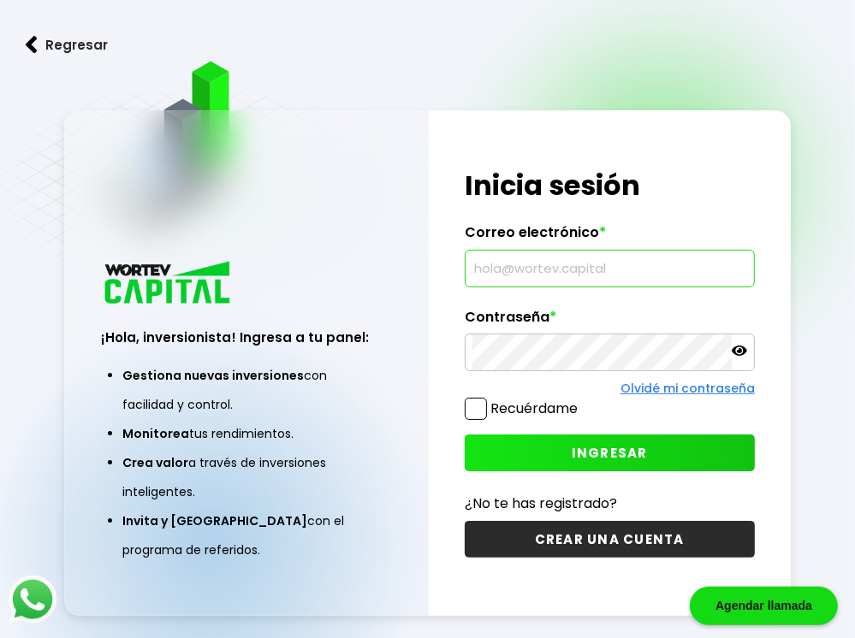
click at [500, 273] on input "text" at bounding box center [609, 269] width 275 height 36
type input "[EMAIL_ADDRESS][DOMAIN_NAME]"
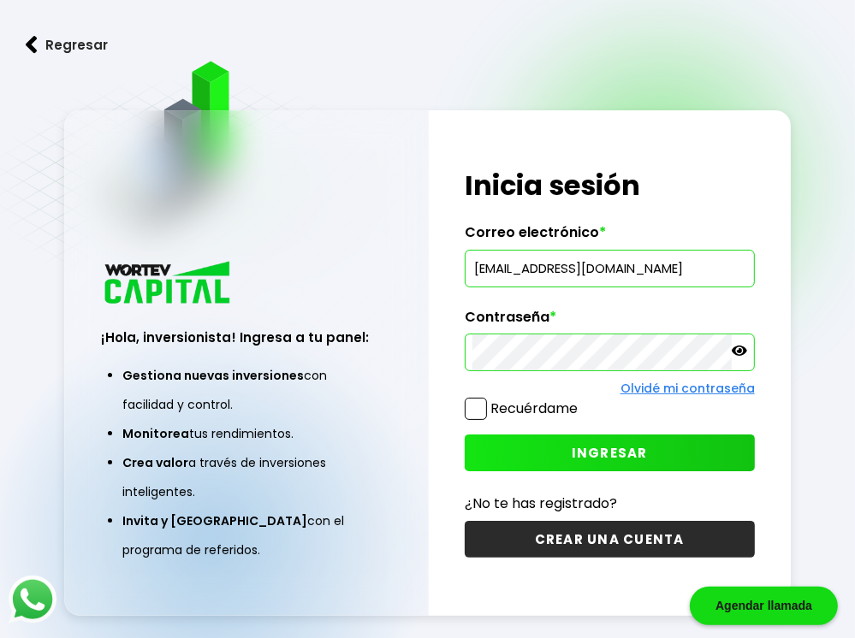
click at [743, 346] on icon at bounding box center [738, 350] width 15 height 15
click at [509, 435] on button "INGRESAR" at bounding box center [609, 453] width 290 height 37
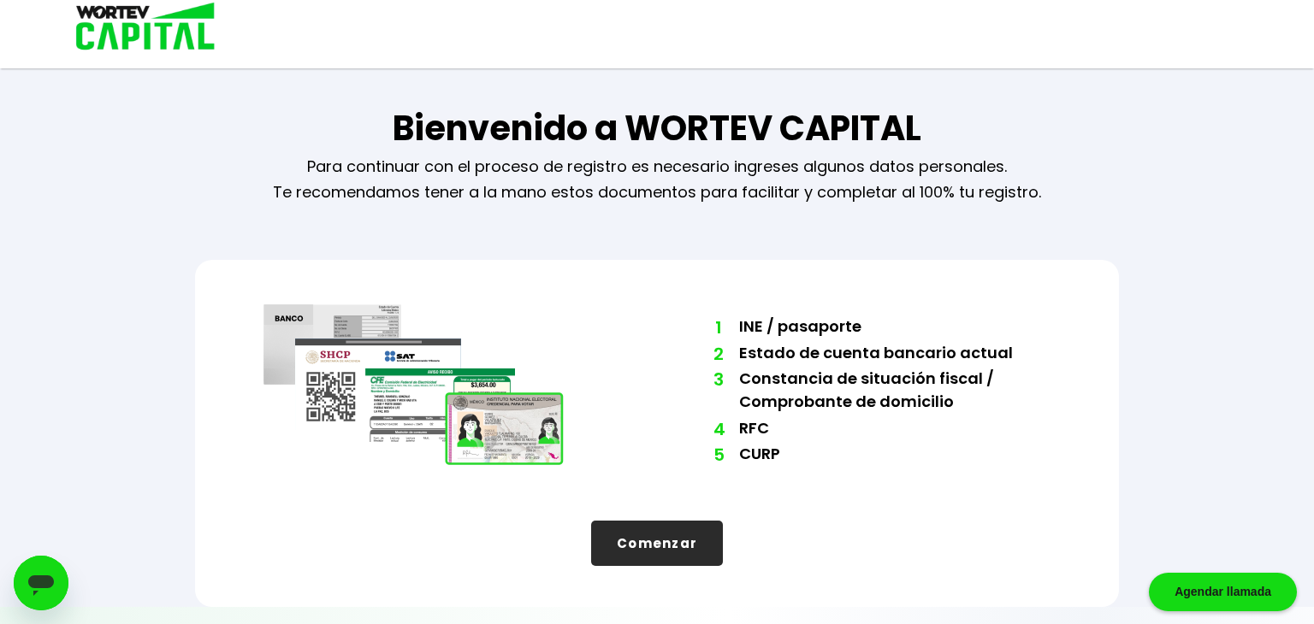
click at [669, 552] on button "Comenzar" at bounding box center [657, 543] width 132 height 45
